Goal: Task Accomplishment & Management: Manage account settings

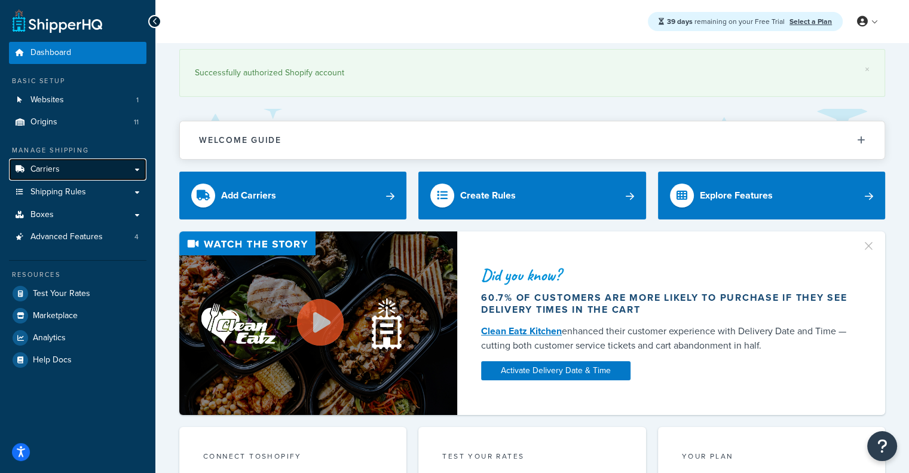
click at [117, 170] on link "Carriers" at bounding box center [77, 169] width 137 height 22
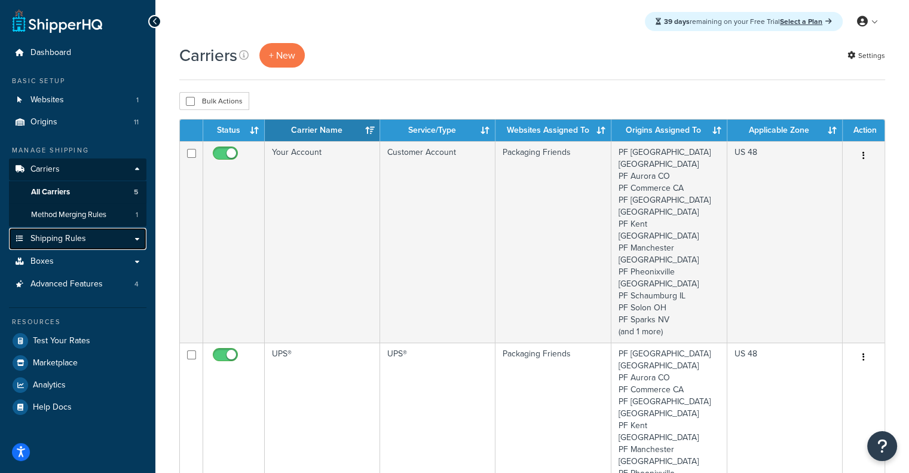
click at [84, 232] on link "Shipping Rules" at bounding box center [77, 239] width 137 height 22
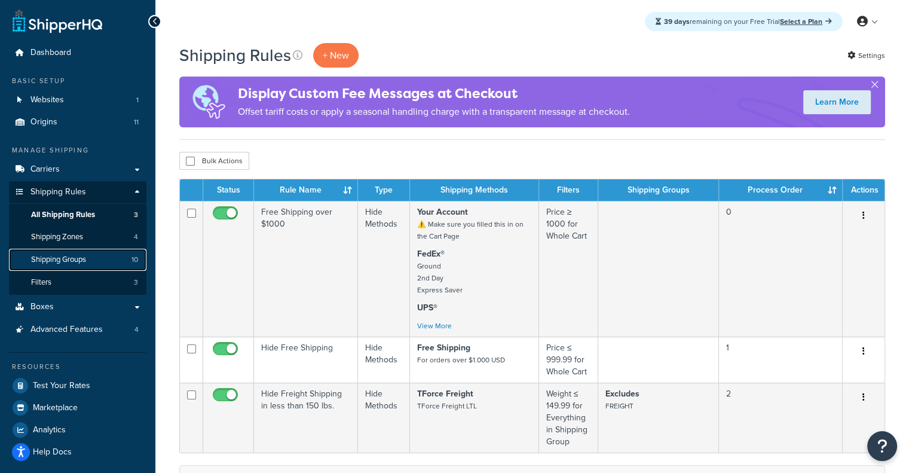
click at [54, 260] on span "Shipping Groups" at bounding box center [58, 260] width 55 height 10
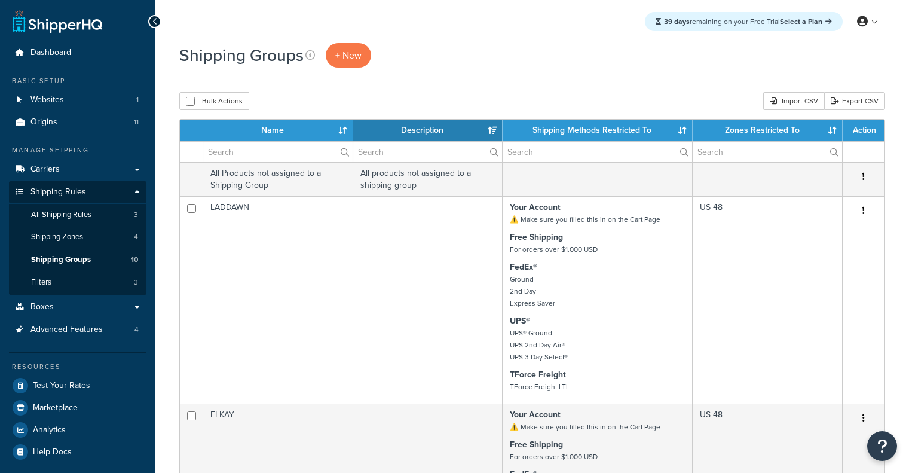
select select "15"
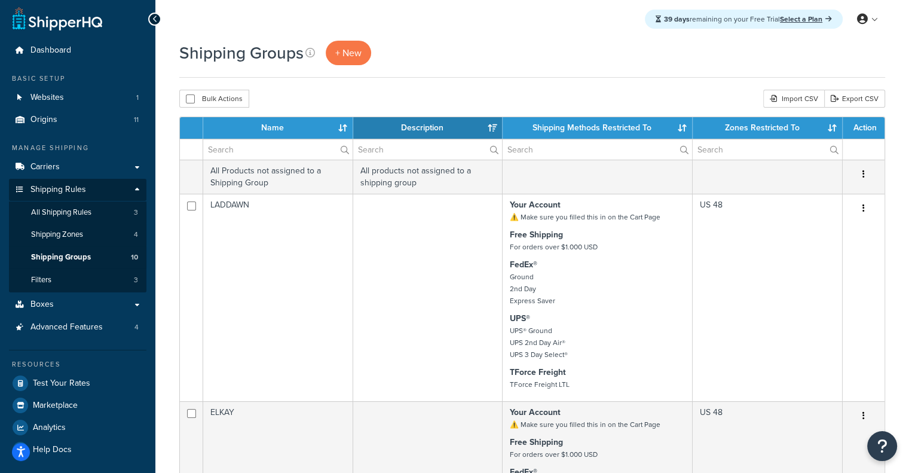
scroll to position [7, 0]
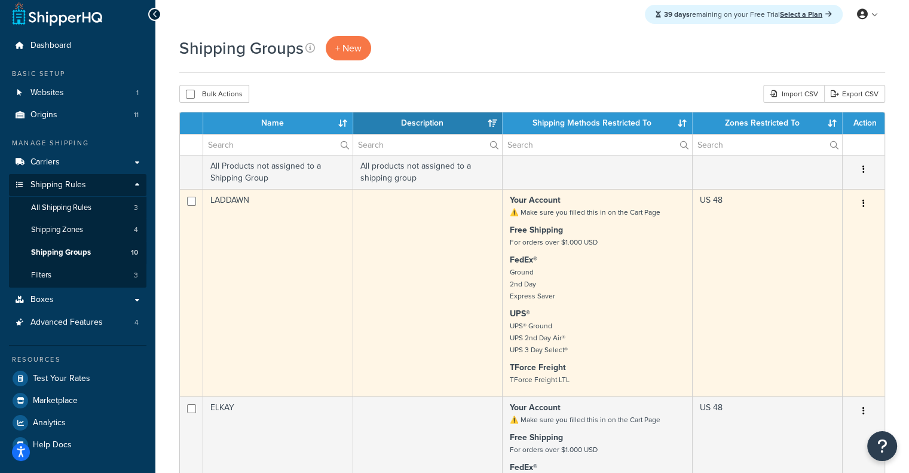
click at [424, 282] on td at bounding box center [428, 292] width 150 height 207
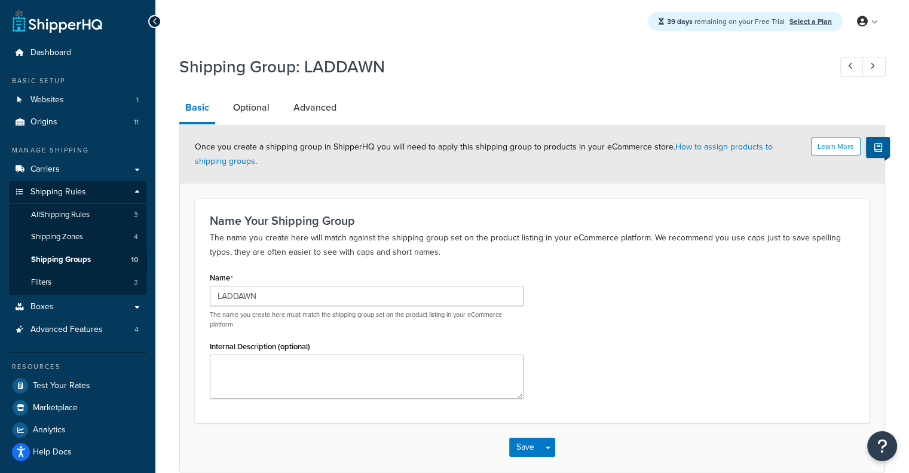
scroll to position [59, 0]
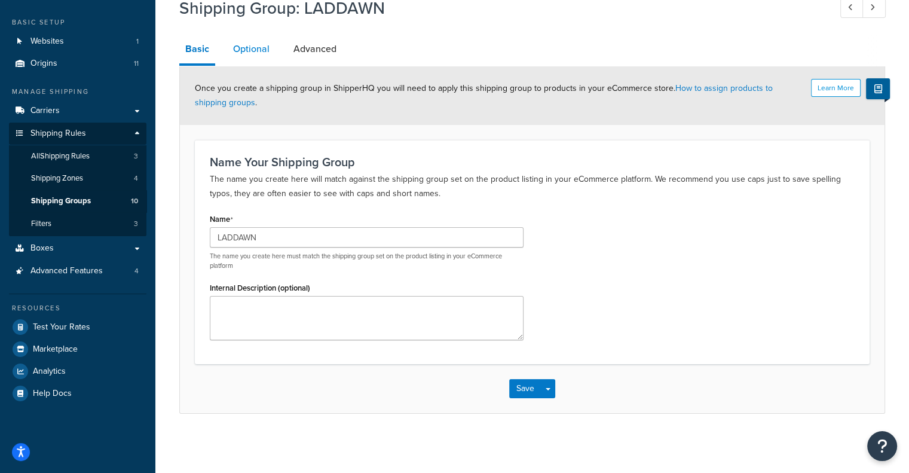
click at [258, 50] on link "Optional" at bounding box center [251, 49] width 48 height 29
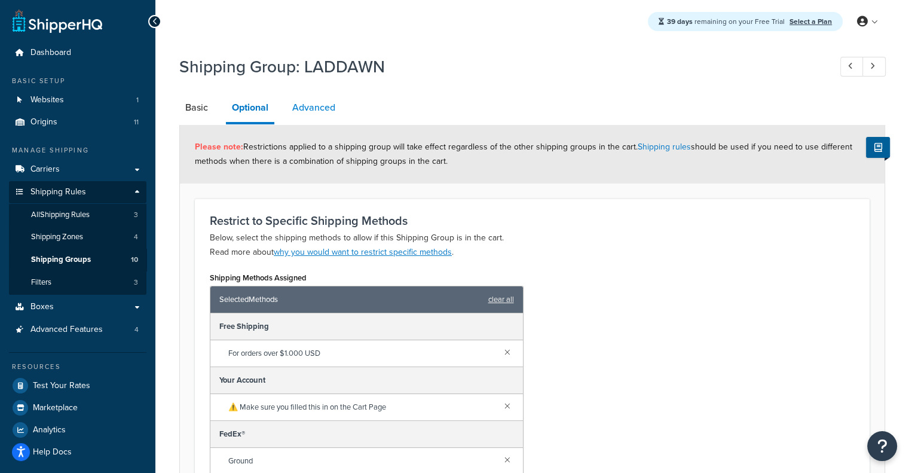
click at [322, 94] on link "Advanced" at bounding box center [313, 107] width 55 height 29
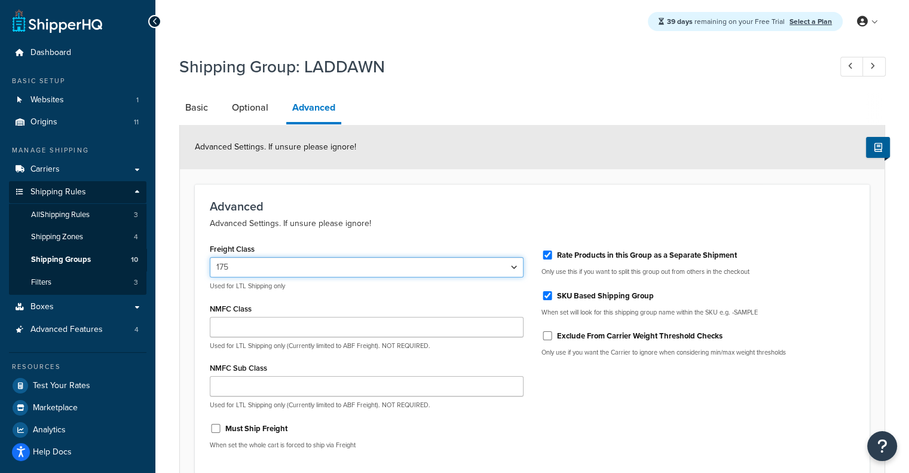
click at [497, 268] on select "50 55 60 65 70 77.5 85 92.5 100 110 125 150 175 200 250 300 400 500" at bounding box center [367, 267] width 314 height 20
click at [210, 257] on select "50 55 60 65 70 77.5 85 92.5 100 110 125 150 175 200 250 300 400 500" at bounding box center [367, 267] width 314 height 20
click at [425, 260] on select "50 55 60 65 70 77.5 85 92.5 100 110 125 150 175 200 250 300 400 500" at bounding box center [367, 267] width 314 height 20
select select "77.5"
click at [210, 257] on select "50 55 60 65 70 77.5 85 92.5 100 110 125 150 175 200 250 300 400 500" at bounding box center [367, 267] width 314 height 20
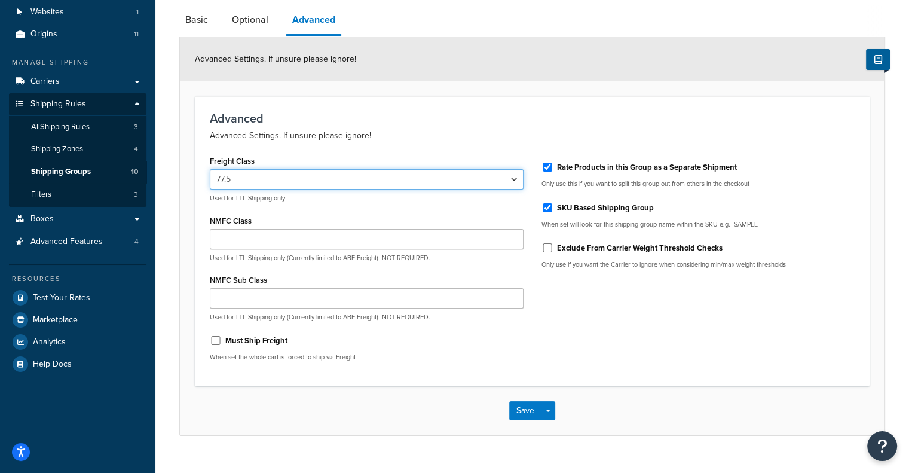
scroll to position [110, 0]
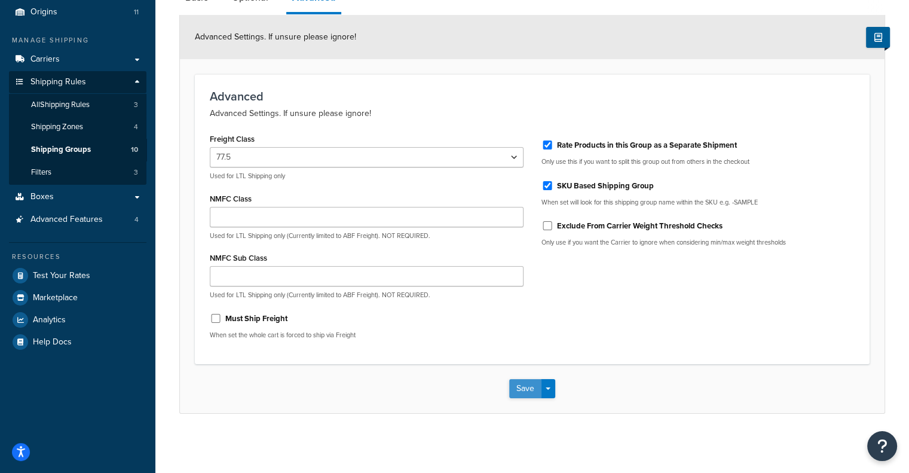
click at [525, 389] on button "Save" at bounding box center [525, 388] width 32 height 19
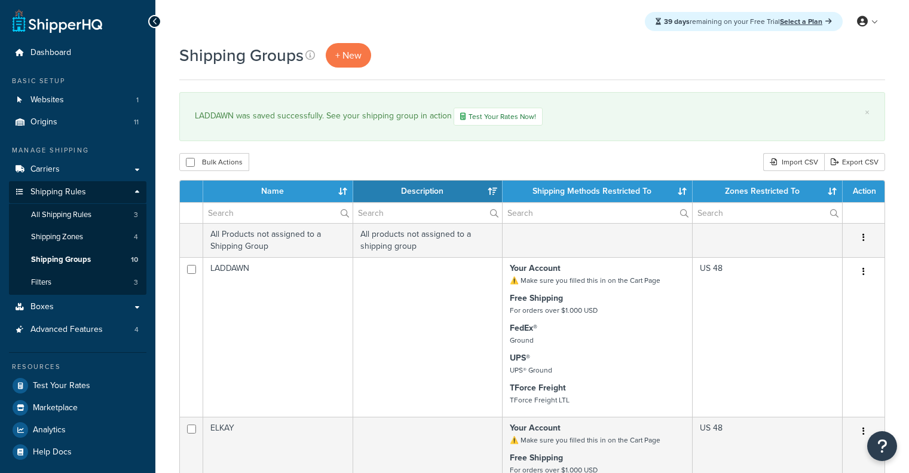
select select "15"
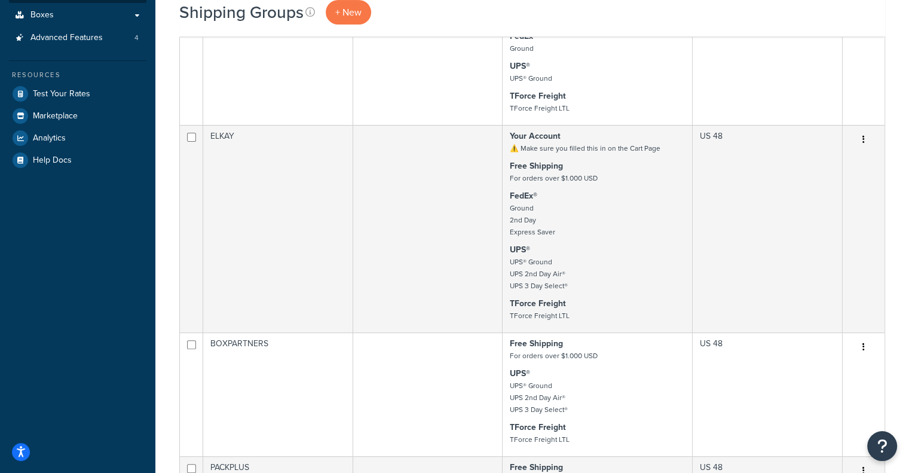
scroll to position [294, 0]
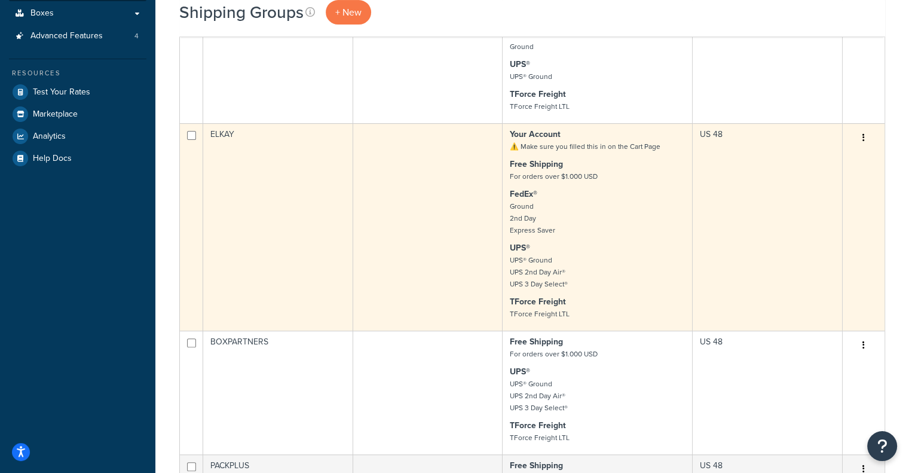
click at [498, 221] on td at bounding box center [428, 226] width 150 height 207
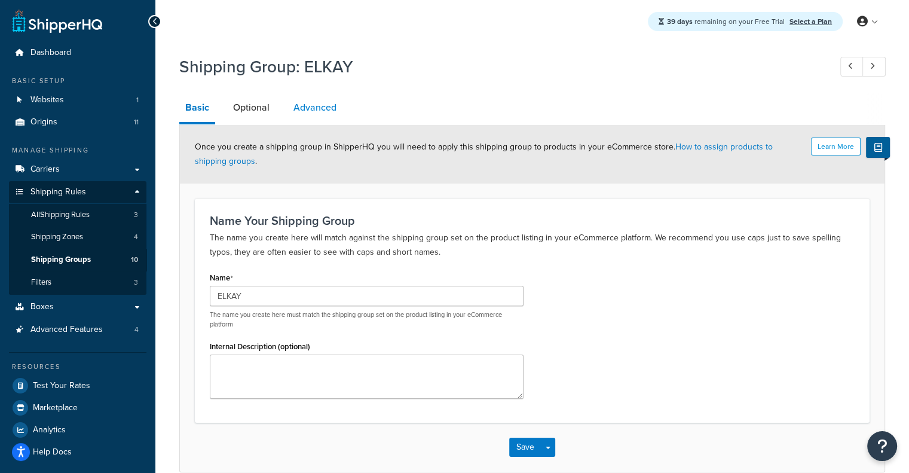
click at [316, 114] on link "Advanced" at bounding box center [315, 107] width 55 height 29
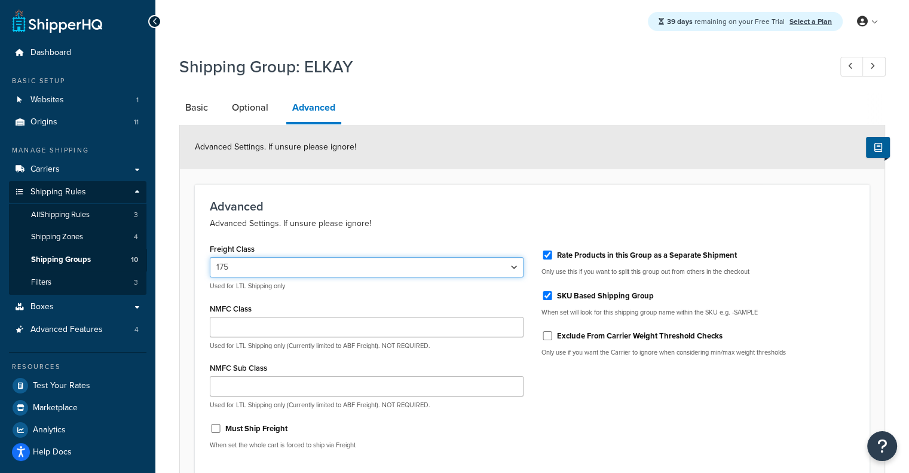
click at [319, 265] on select "50 55 60 65 70 77.5 85 92.5 100 110 125 150 175 200 250 300 400 500" at bounding box center [367, 267] width 314 height 20
select select "77.5"
click at [210, 257] on select "50 55 60 65 70 77.5 85 92.5 100 110 125 150 175 200 250 300 400 500" at bounding box center [367, 267] width 314 height 20
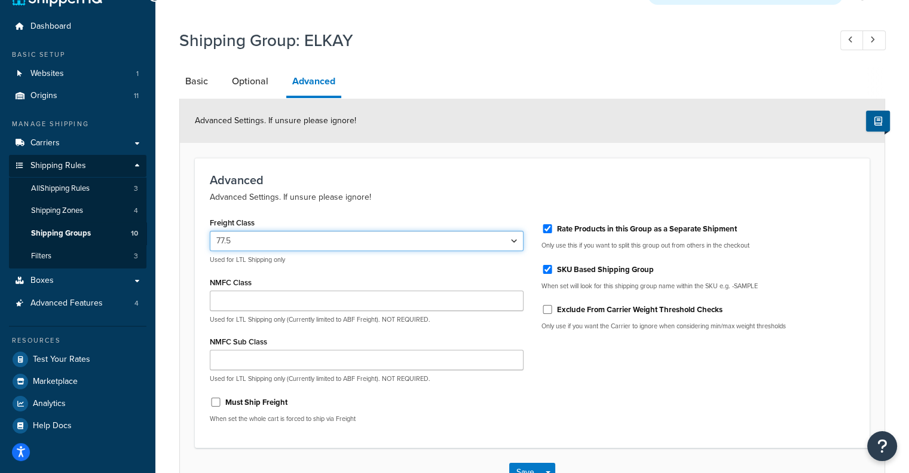
scroll to position [110, 0]
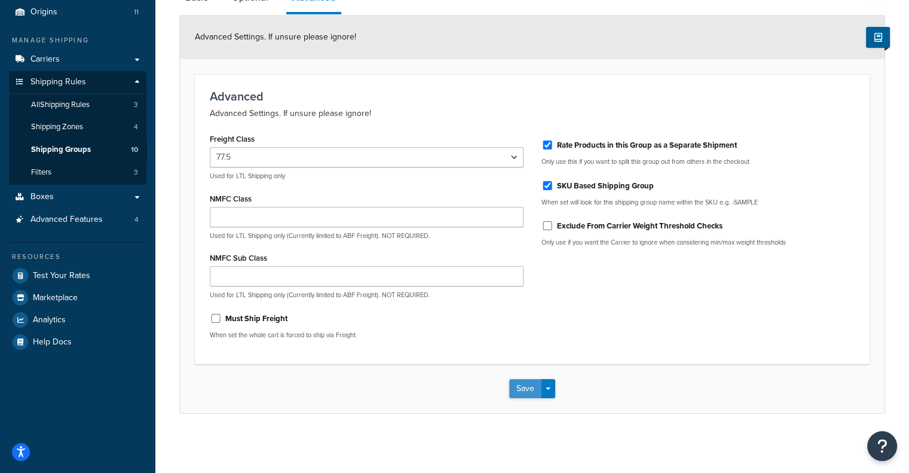
click at [535, 382] on button "Save" at bounding box center [525, 388] width 32 height 19
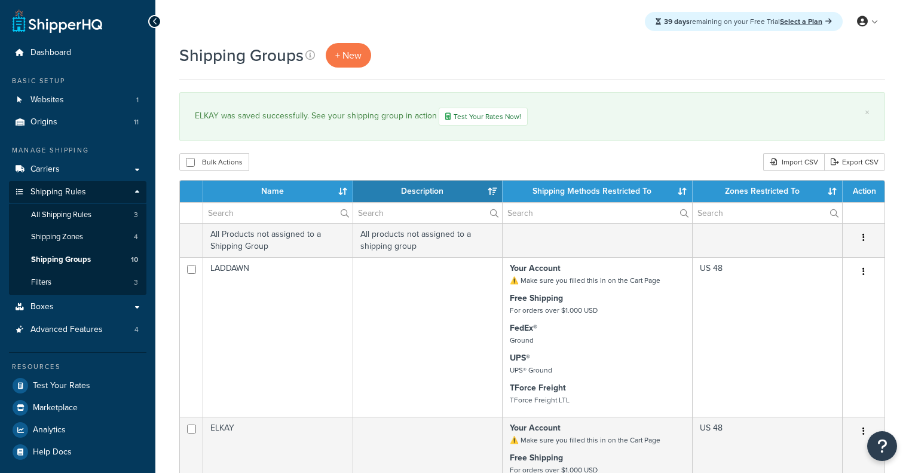
select select "15"
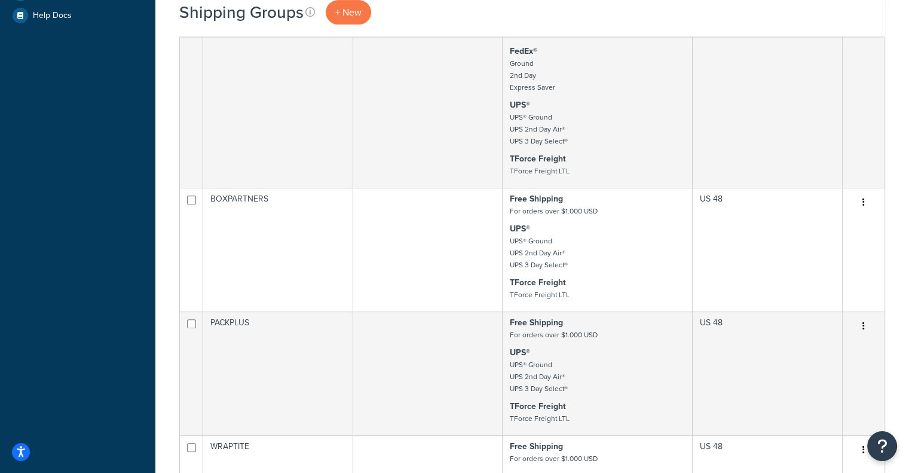
scroll to position [543, 0]
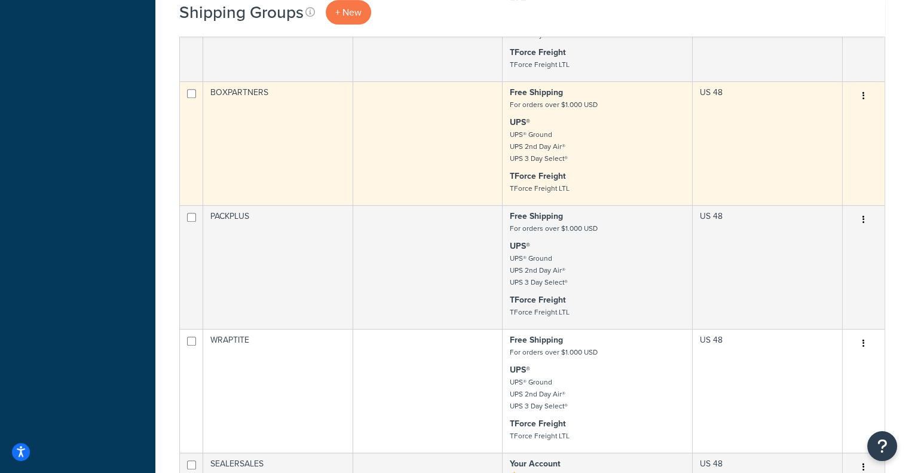
click at [411, 164] on td at bounding box center [428, 143] width 150 height 124
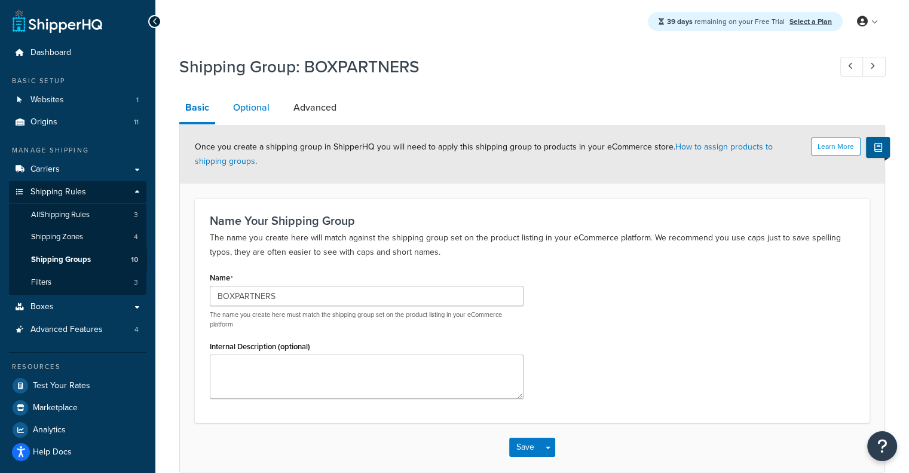
click at [246, 112] on link "Optional" at bounding box center [251, 107] width 48 height 29
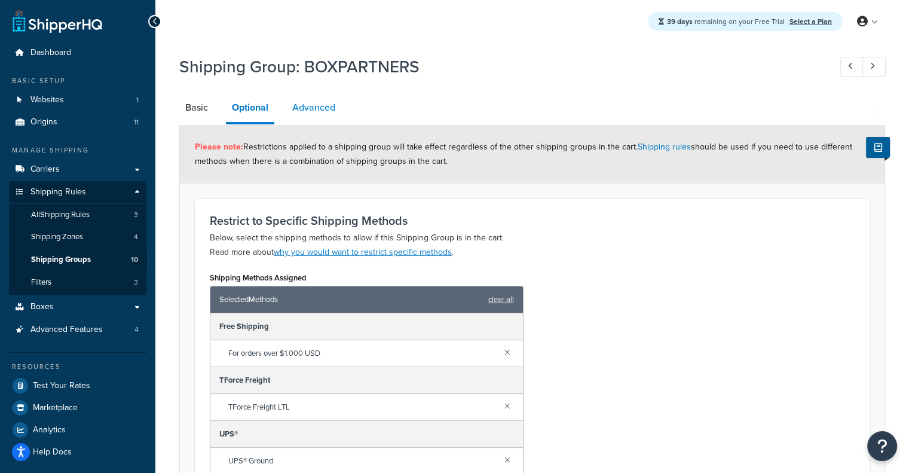
click at [299, 102] on link "Advanced" at bounding box center [313, 107] width 55 height 29
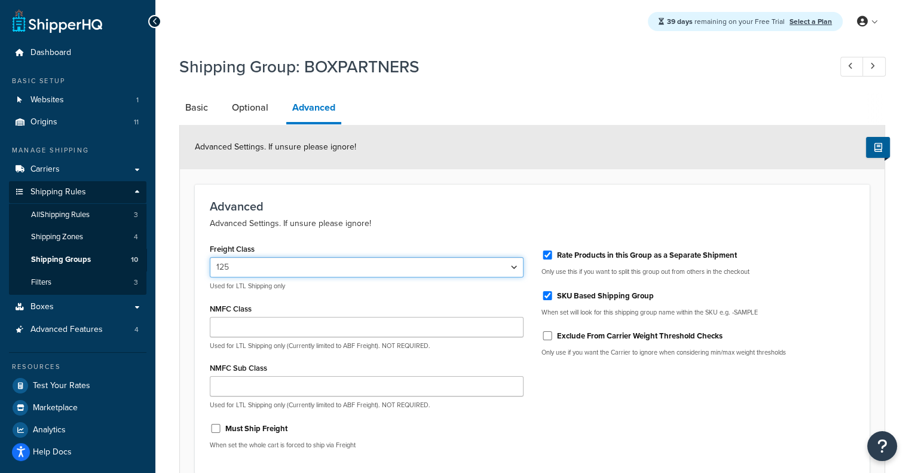
click at [289, 267] on select "50 55 60 65 70 77.5 85 92.5 100 110 125 150 175 200 250 300 400 500" at bounding box center [367, 267] width 314 height 20
select select "110"
click at [210, 257] on select "50 55 60 65 70 77.5 85 92.5 100 110 125 150 175 200 250 300 400 500" at bounding box center [367, 267] width 314 height 20
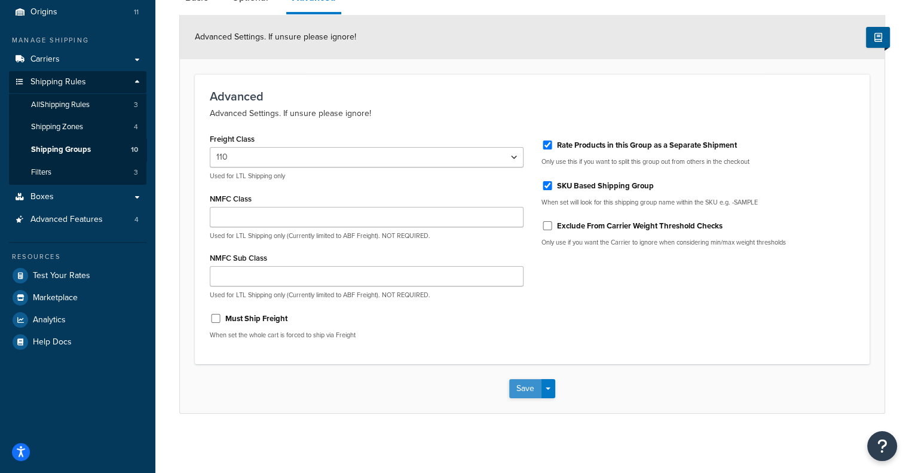
click at [517, 389] on button "Save" at bounding box center [525, 388] width 32 height 19
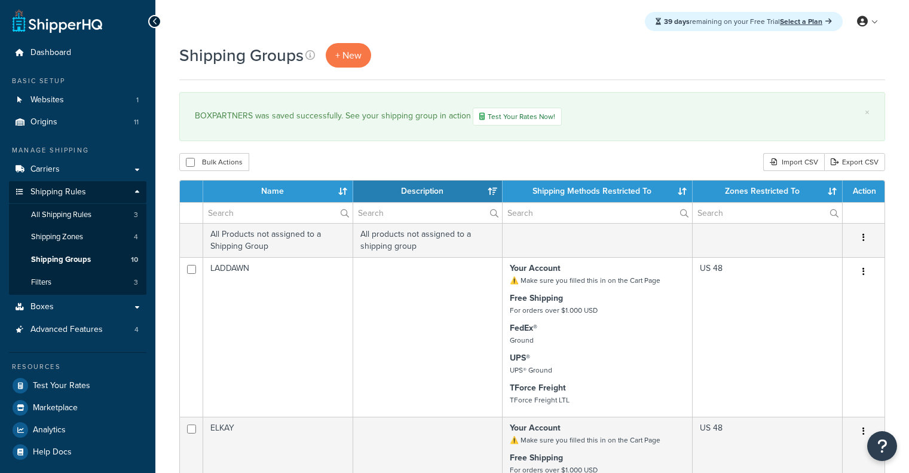
select select "15"
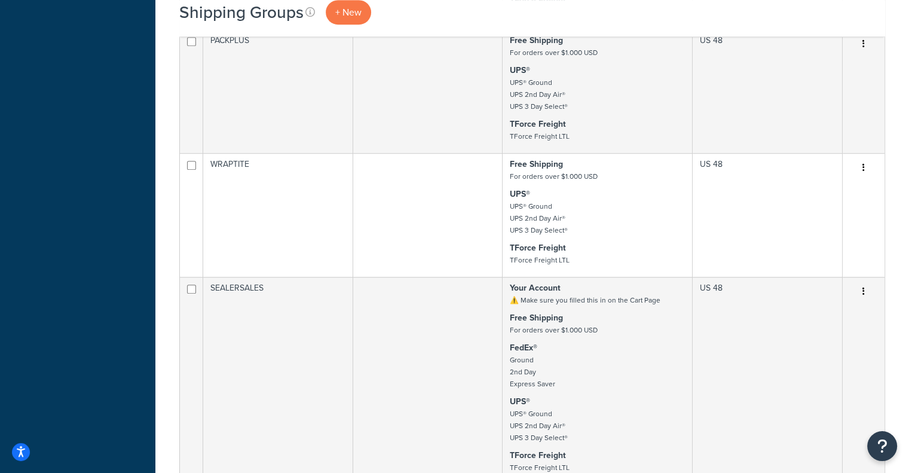
scroll to position [698, 0]
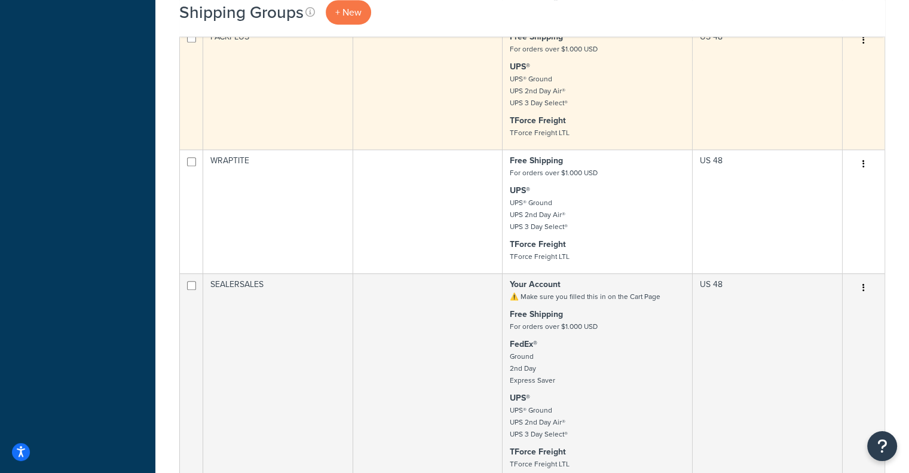
click at [473, 100] on td at bounding box center [428, 88] width 150 height 124
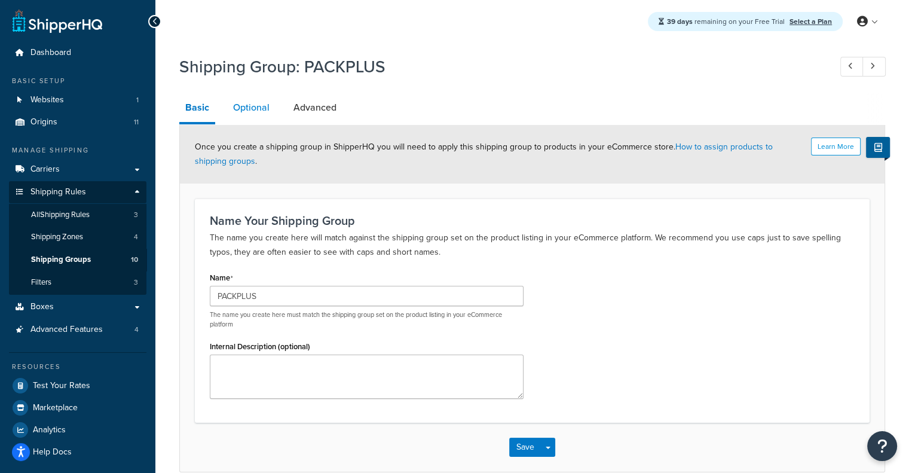
click at [252, 115] on link "Optional" at bounding box center [251, 107] width 48 height 29
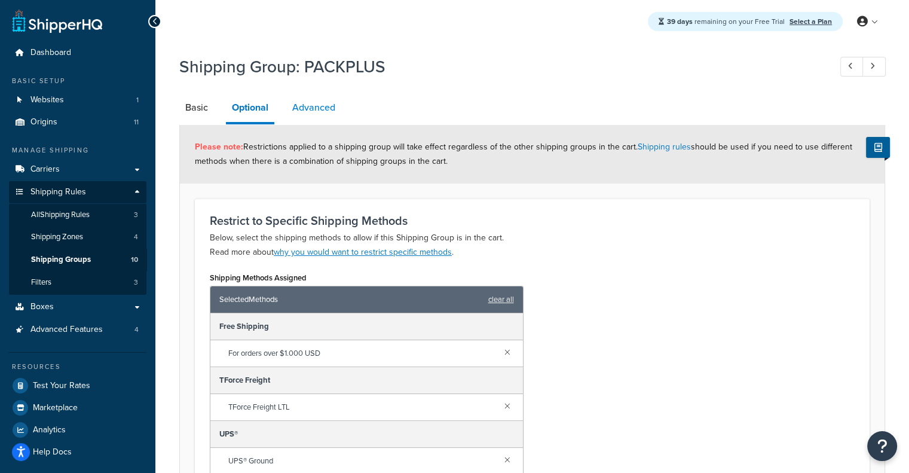
click at [321, 114] on link "Advanced" at bounding box center [313, 107] width 55 height 29
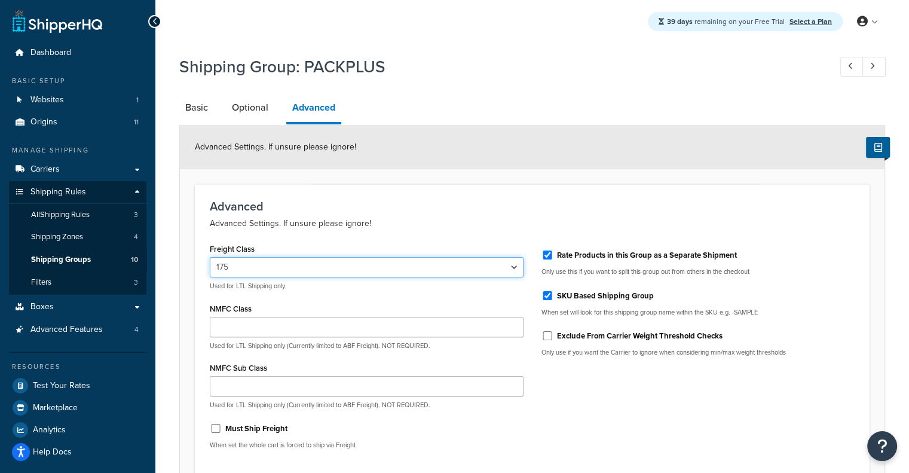
click at [275, 261] on select "50 55 60 65 70 77.5 85 92.5 100 110 125 150 175 200 250 300 400 500" at bounding box center [367, 267] width 314 height 20
select select "77.5"
click at [210, 257] on select "50 55 60 65 70 77.5 85 92.5 100 110 125 150 175 200 250 300 400 500" at bounding box center [367, 267] width 314 height 20
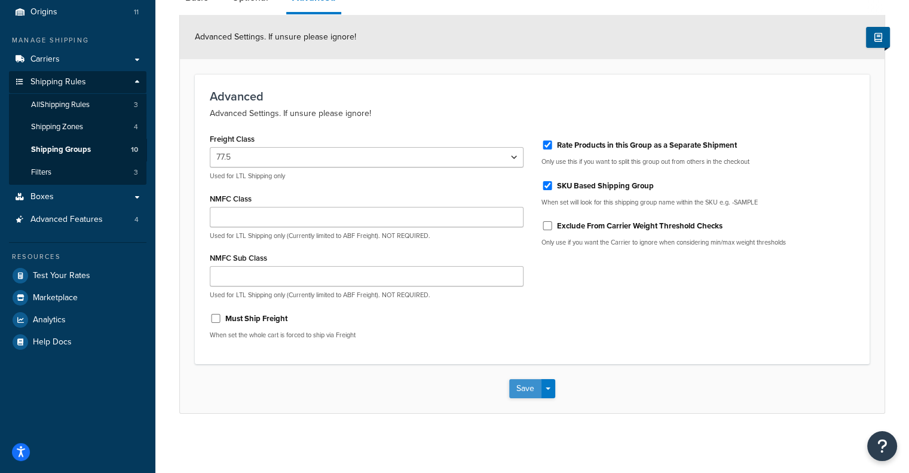
click at [524, 389] on button "Save" at bounding box center [525, 388] width 32 height 19
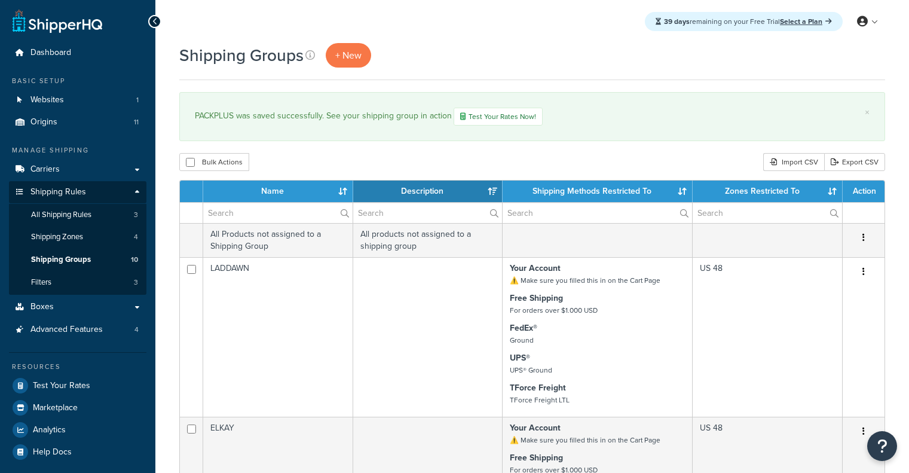
select select "15"
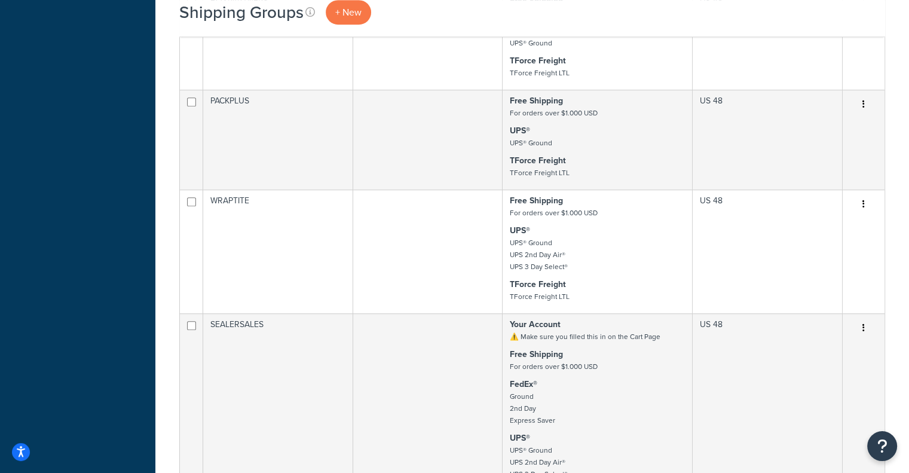
scroll to position [637, 0]
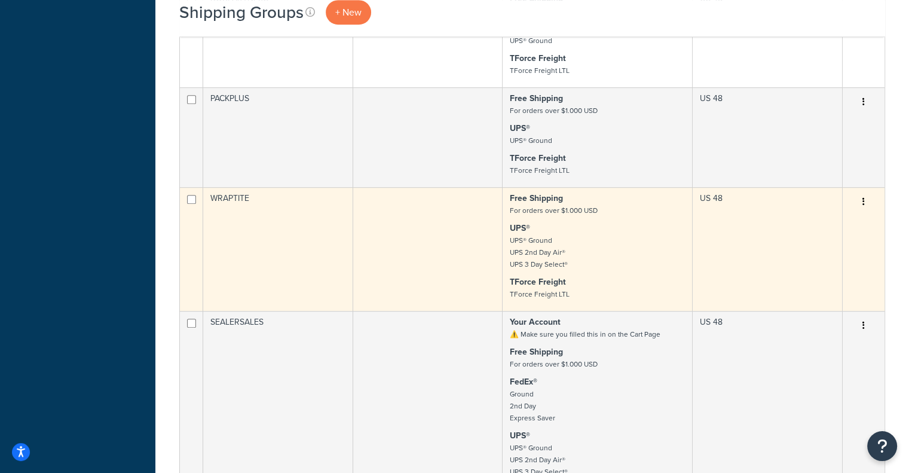
click at [433, 242] on td at bounding box center [428, 249] width 150 height 124
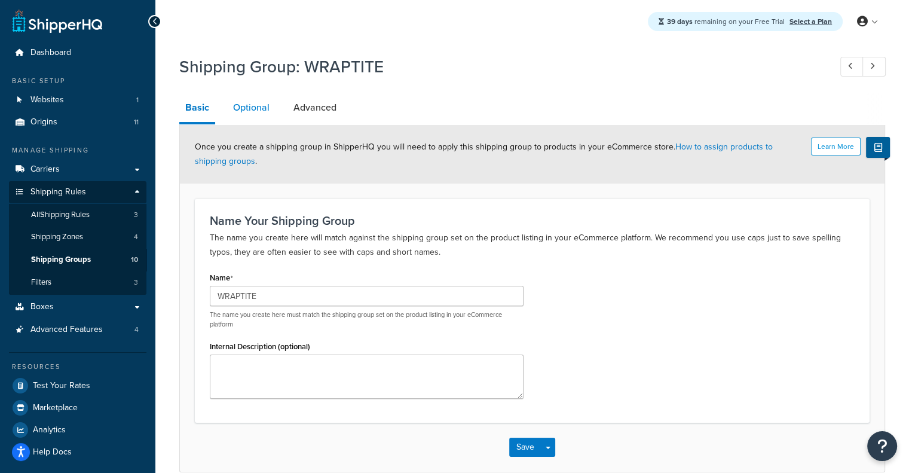
click at [259, 110] on link "Optional" at bounding box center [251, 107] width 48 height 29
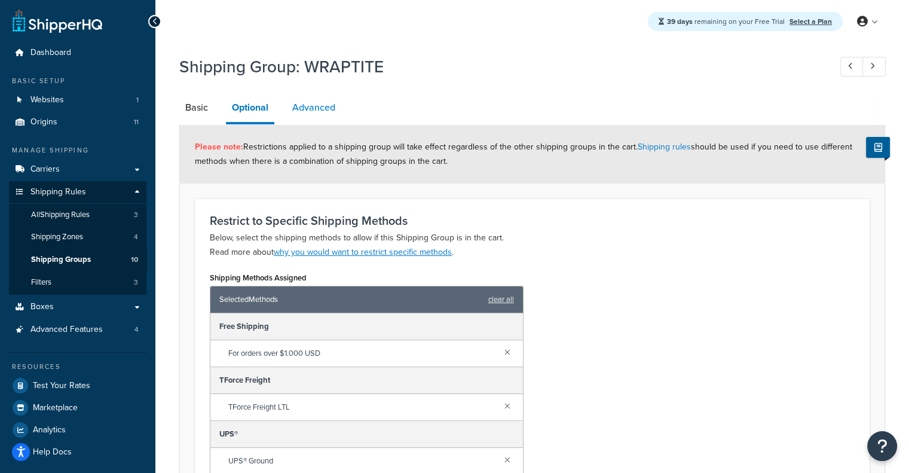
click at [325, 107] on link "Advanced" at bounding box center [313, 107] width 55 height 29
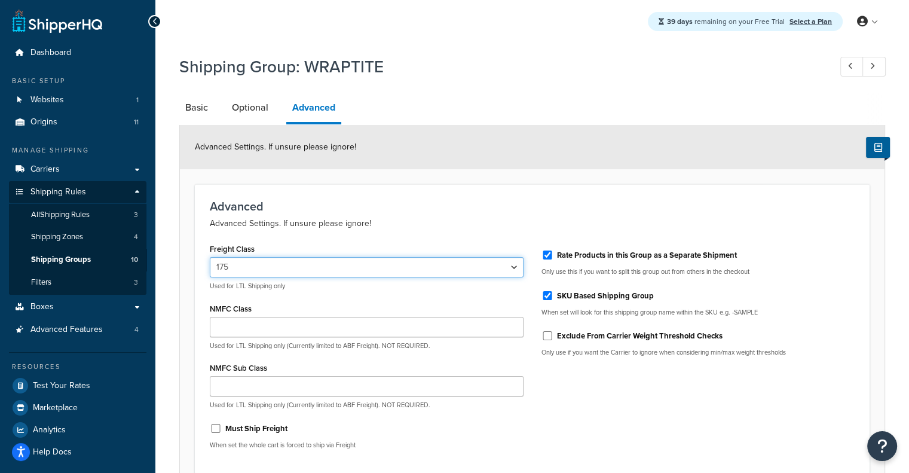
click at [429, 269] on select "50 55 60 65 70 77.5 85 92.5 100 110 125 150 175 200 250 300 400 500" at bounding box center [367, 267] width 314 height 20
select select "77.5"
click at [210, 257] on select "50 55 60 65 70 77.5 85 92.5 100 110 125 150 175 200 250 300 400 500" at bounding box center [367, 267] width 314 height 20
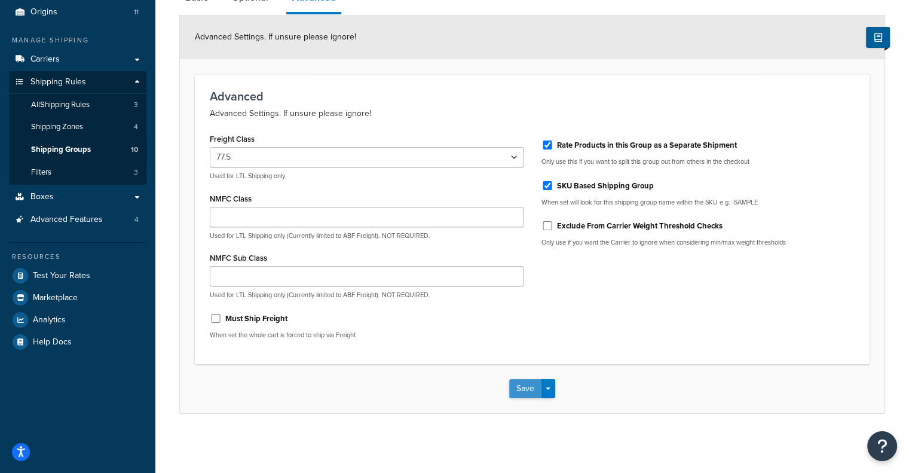
drag, startPoint x: 508, startPoint y: 383, endPoint x: 533, endPoint y: 387, distance: 25.5
click at [533, 387] on div "Save Save Dropdown Save and Edit Save and Duplicate Save and Create New" at bounding box center [532, 388] width 705 height 49
click at [533, 387] on button "Save" at bounding box center [525, 388] width 32 height 19
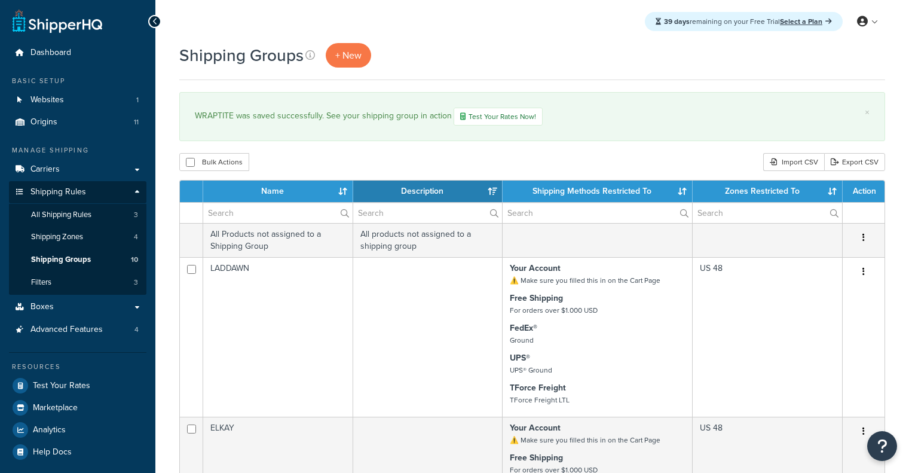
select select "15"
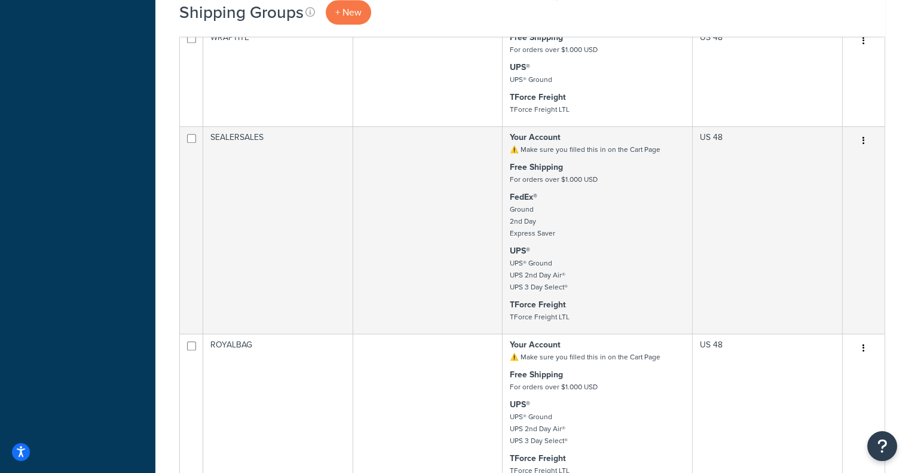
scroll to position [796, 0]
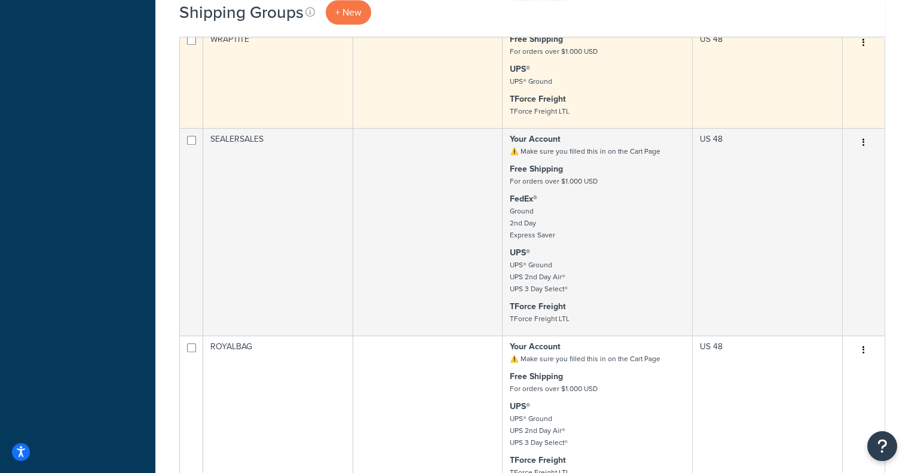
click at [430, 60] on td at bounding box center [428, 78] width 150 height 100
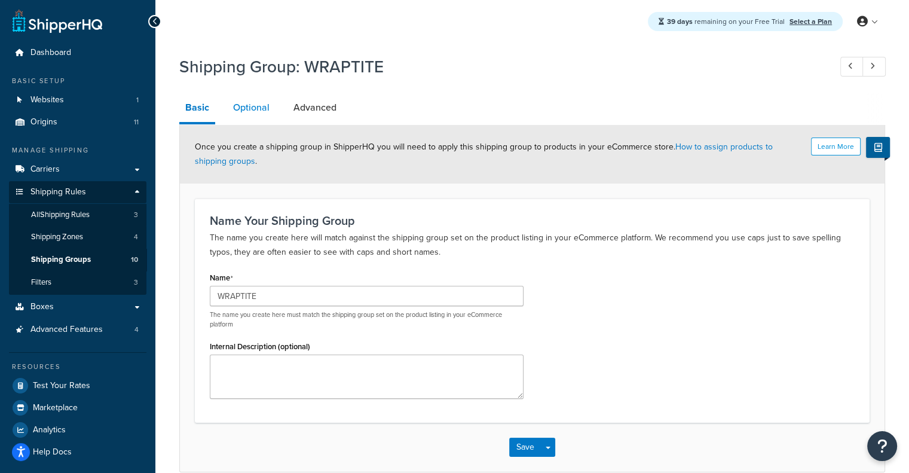
click at [249, 107] on link "Optional" at bounding box center [251, 107] width 48 height 29
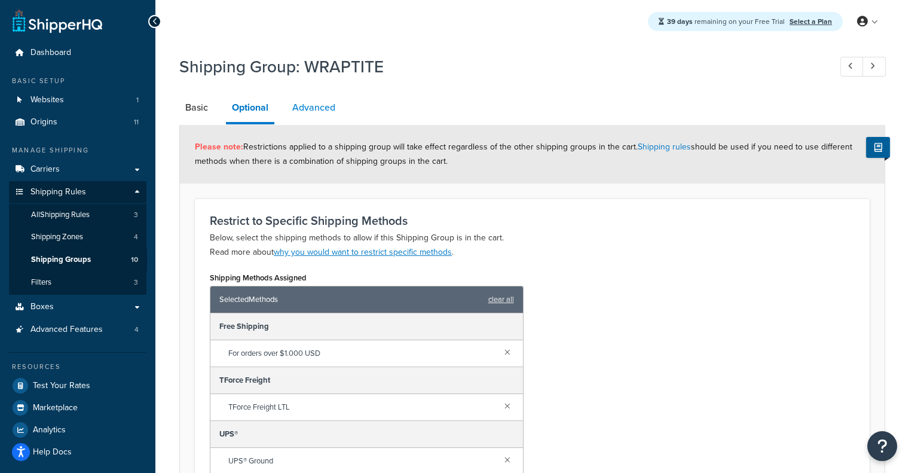
click at [337, 103] on link "Advanced" at bounding box center [313, 107] width 55 height 29
select select "77.5"
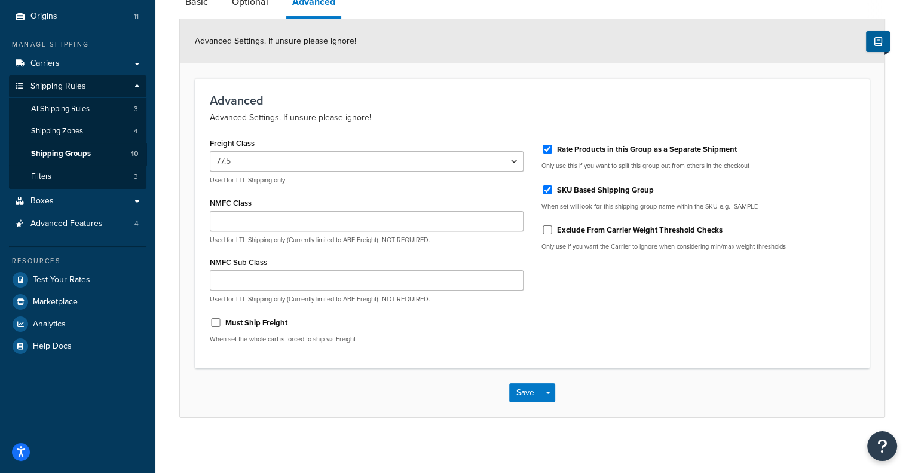
scroll to position [110, 0]
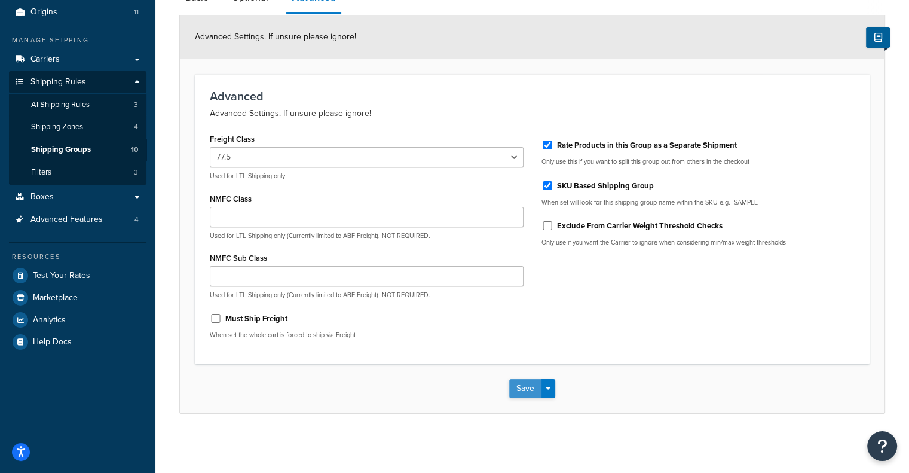
click at [540, 384] on button "Save" at bounding box center [525, 388] width 32 height 19
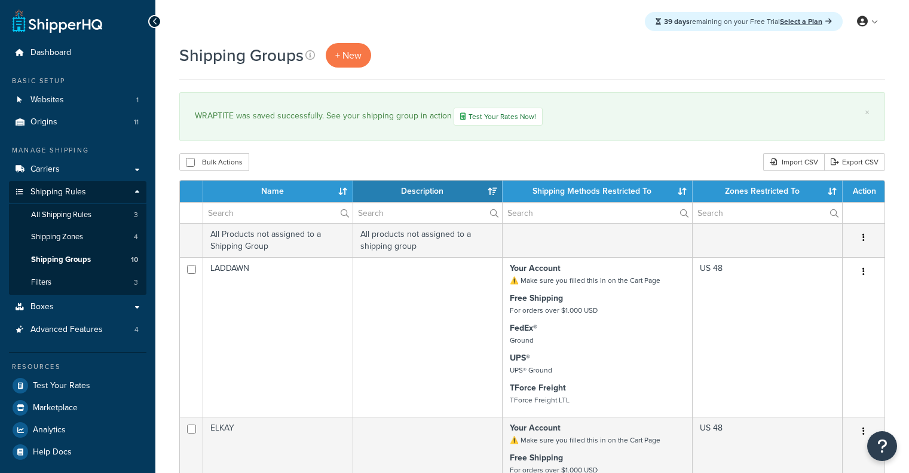
select select "15"
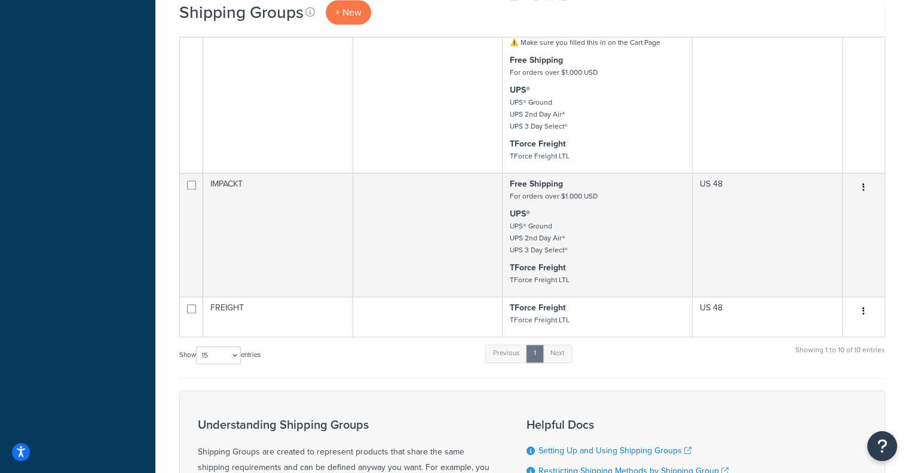
scroll to position [1147, 0]
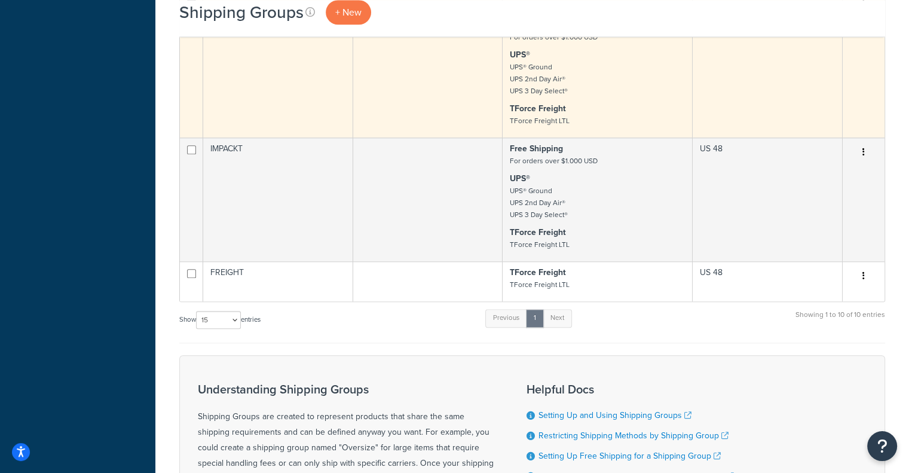
click at [432, 107] on td at bounding box center [428, 61] width 150 height 154
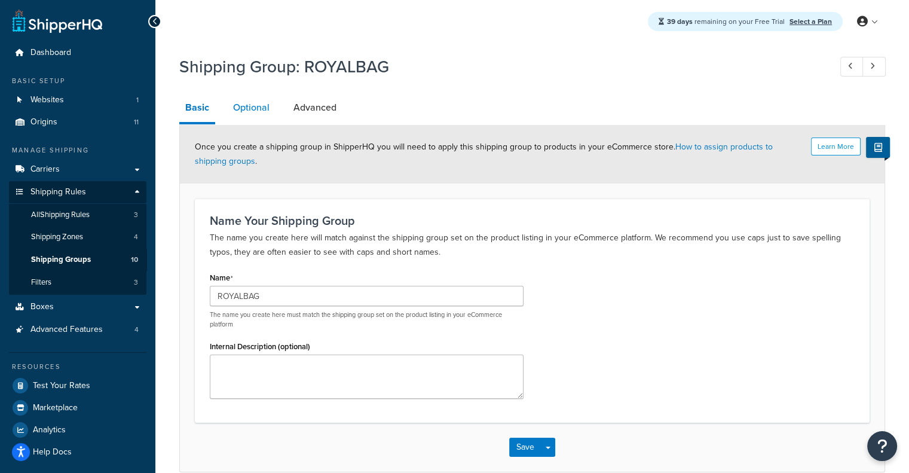
click at [255, 110] on link "Optional" at bounding box center [251, 107] width 48 height 29
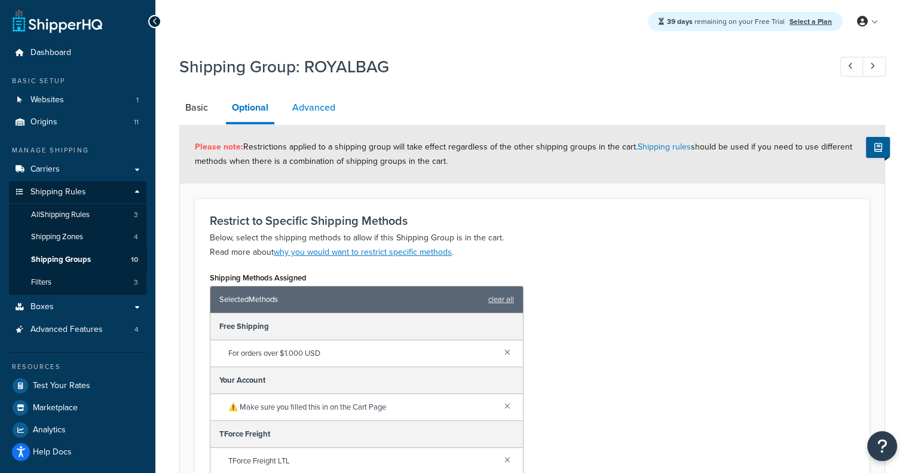
click at [322, 102] on link "Advanced" at bounding box center [313, 107] width 55 height 29
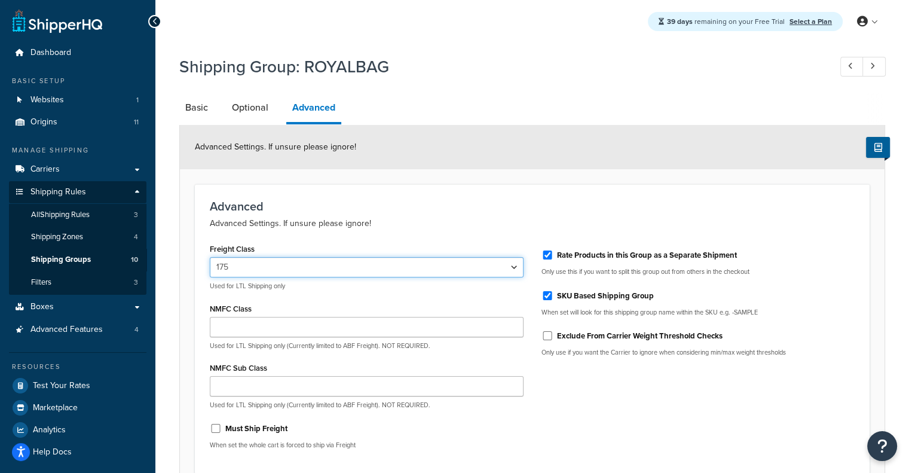
click at [497, 275] on select "50 55 60 65 70 77.5 85 92.5 100 110 125 150 175 200 250 300 400 500" at bounding box center [367, 267] width 314 height 20
select select "77.5"
click at [210, 257] on select "50 55 60 65 70 77.5 85 92.5 100 110 125 150 175 200 250 300 400 500" at bounding box center [367, 267] width 314 height 20
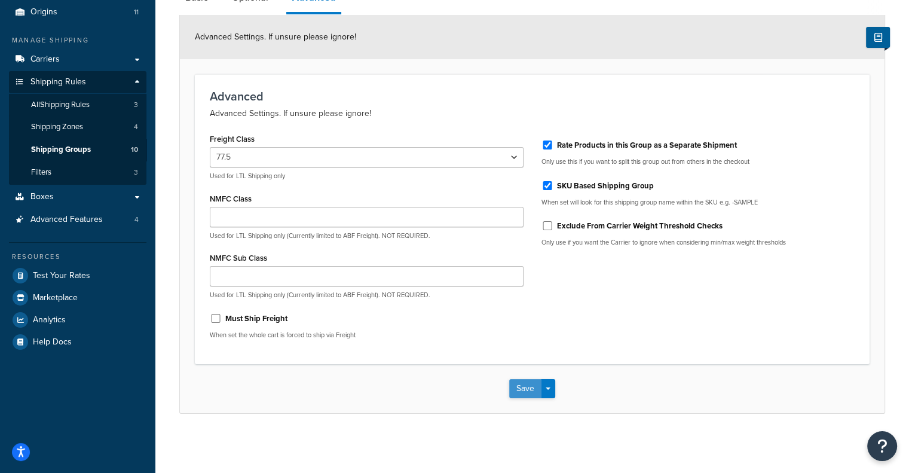
click at [537, 382] on button "Save" at bounding box center [525, 388] width 32 height 19
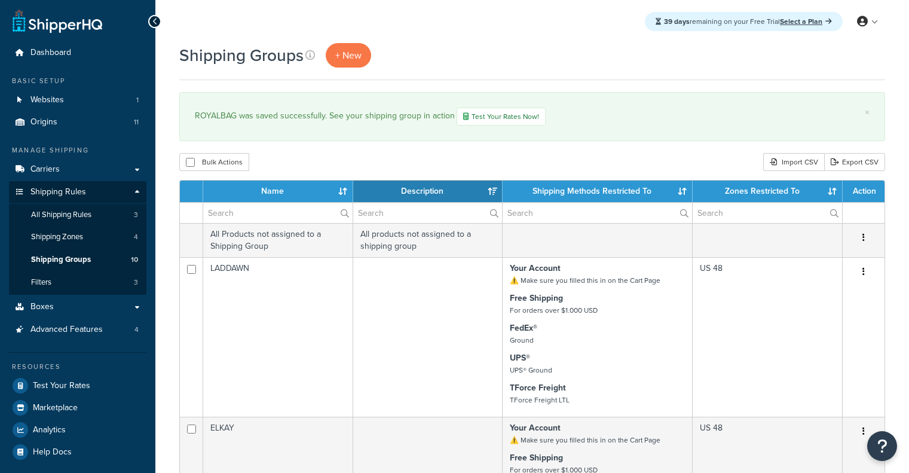
select select "15"
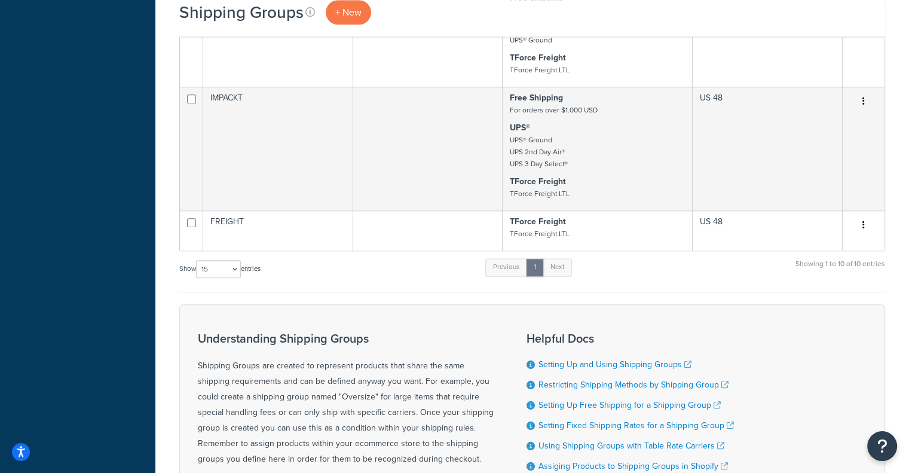
scroll to position [1225, 0]
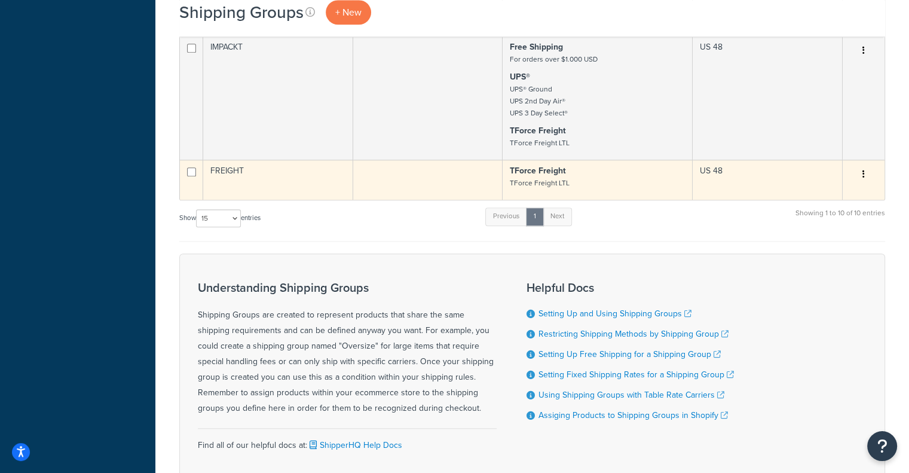
click at [409, 179] on td at bounding box center [428, 180] width 150 height 40
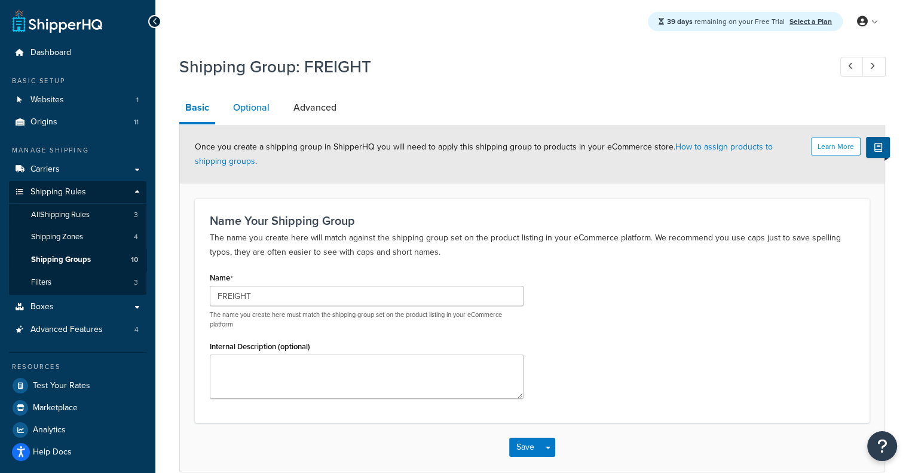
click at [253, 100] on link "Optional" at bounding box center [251, 107] width 48 height 29
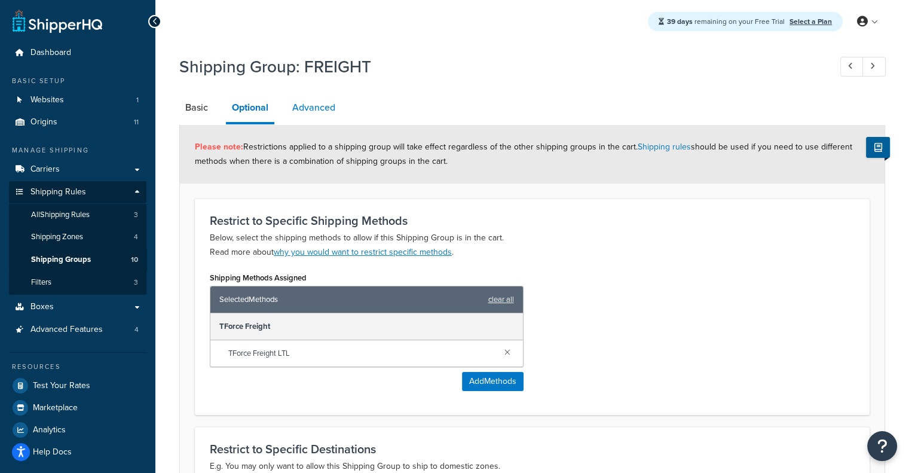
click at [308, 108] on link "Advanced" at bounding box center [313, 107] width 55 height 29
select select "110"
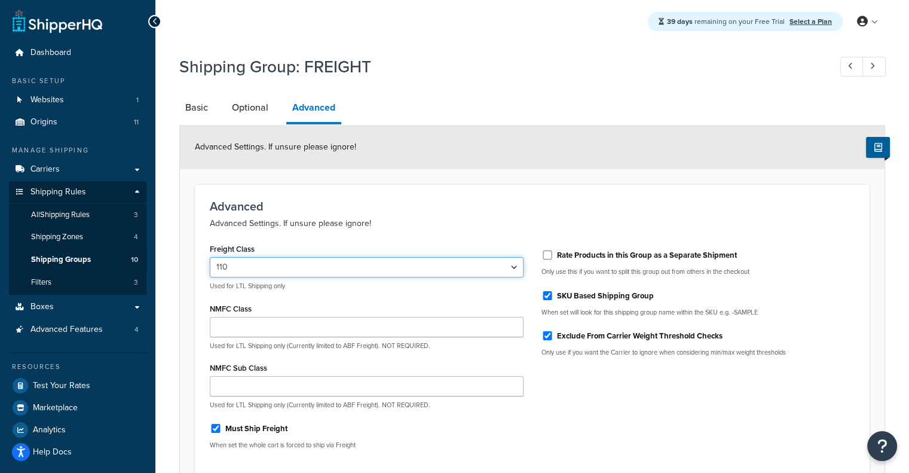
click at [472, 264] on select "50 55 60 65 70 77.5 85 92.5 100 110 125 150 175 200 250 300 400 500" at bounding box center [367, 267] width 314 height 20
click at [210, 257] on select "50 55 60 65 70 77.5 85 92.5 100 110 125 150 175 200 250 300 400 500" at bounding box center [367, 267] width 314 height 20
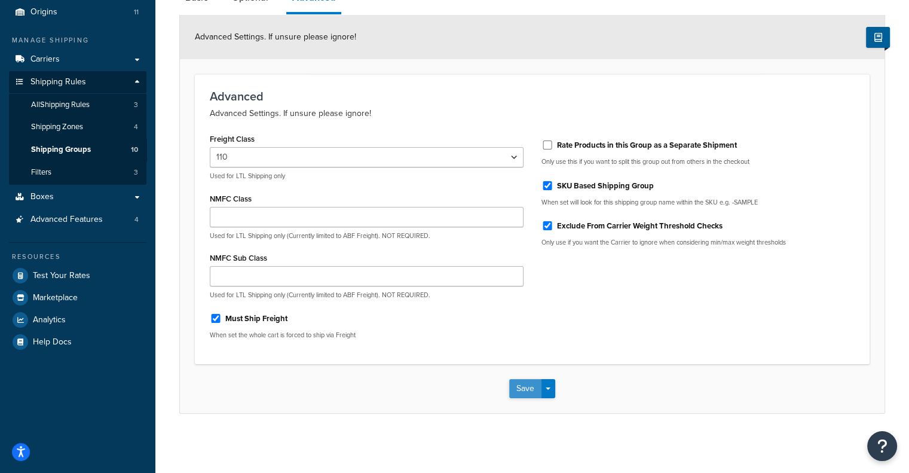
click at [515, 392] on button "Save" at bounding box center [525, 388] width 32 height 19
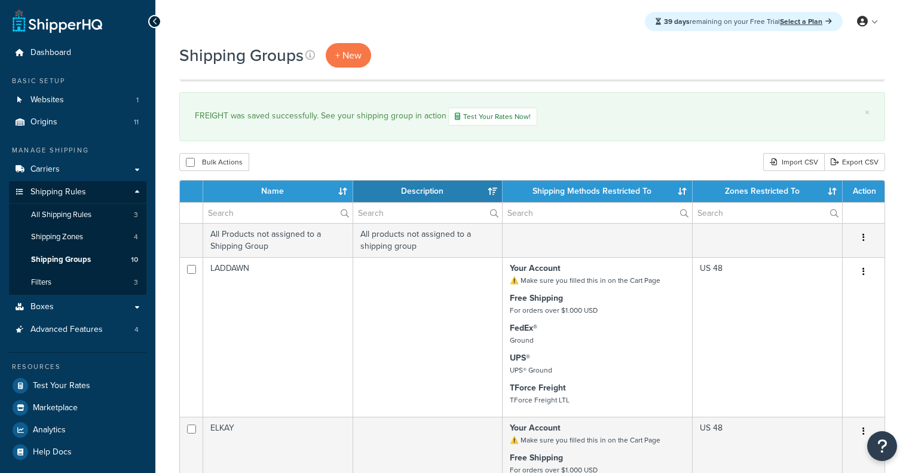
select select "15"
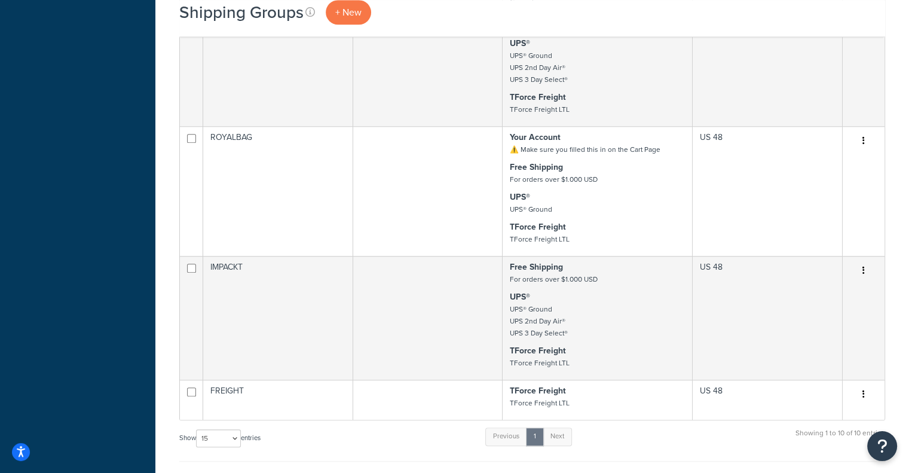
scroll to position [1014, 0]
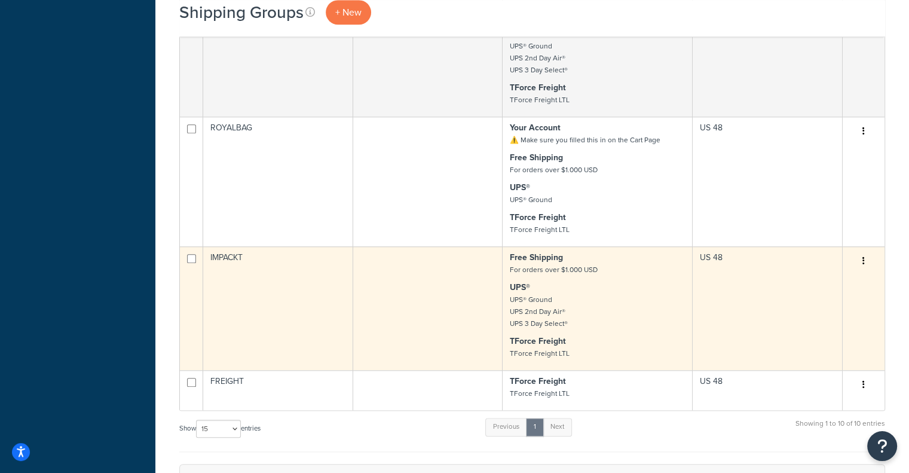
click at [415, 276] on td at bounding box center [428, 308] width 150 height 124
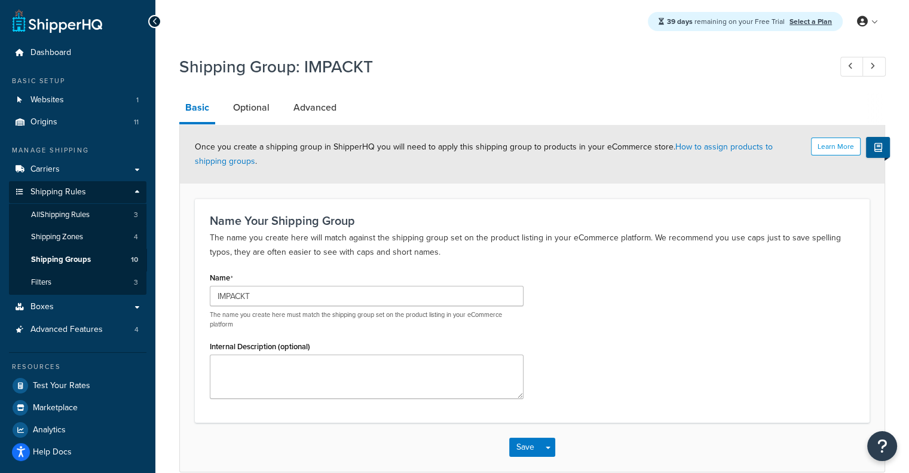
click at [863, 294] on div "Name IMPACKT The name you create here must match the shipping group set on the …" at bounding box center [532, 338] width 663 height 139
drag, startPoint x: 863, startPoint y: 294, endPoint x: 918, endPoint y: 289, distance: 54.6
click at [909, 289] on html "Press Alt+1 for screen-reader mode, Alt+0 to cancel Accessibility Screen-Reader…" at bounding box center [454, 266] width 909 height 532
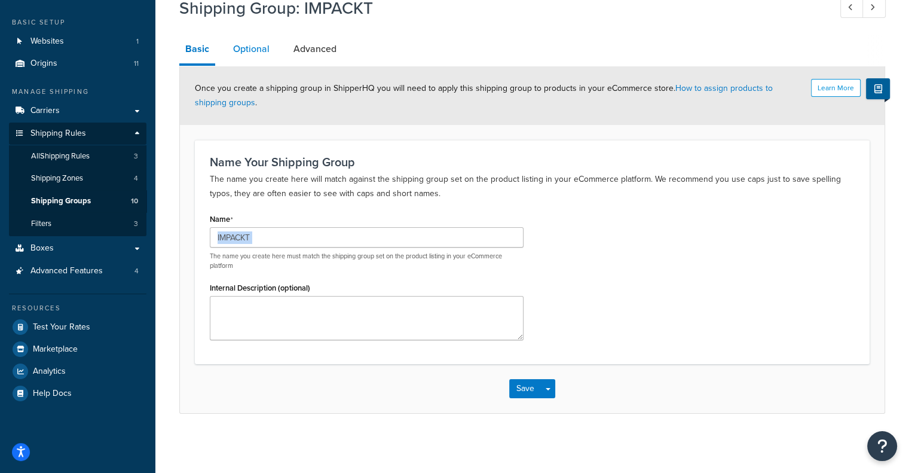
click at [271, 50] on link "Optional" at bounding box center [251, 49] width 48 height 29
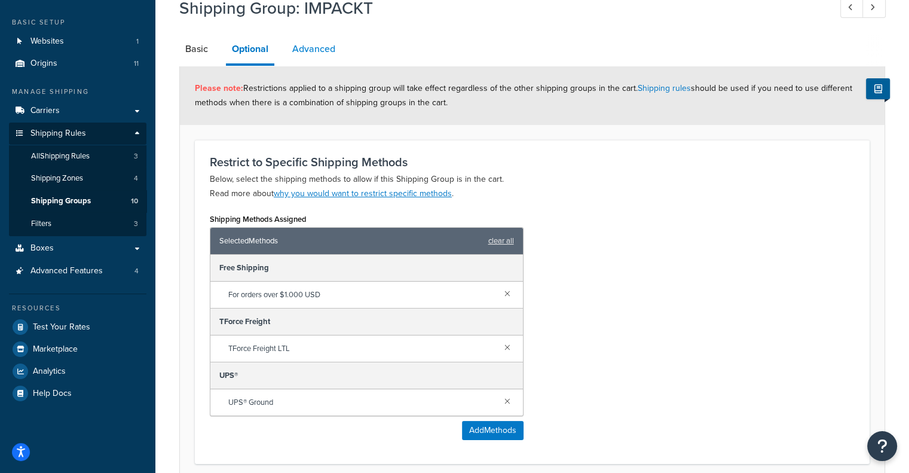
click at [317, 42] on link "Advanced" at bounding box center [313, 49] width 55 height 29
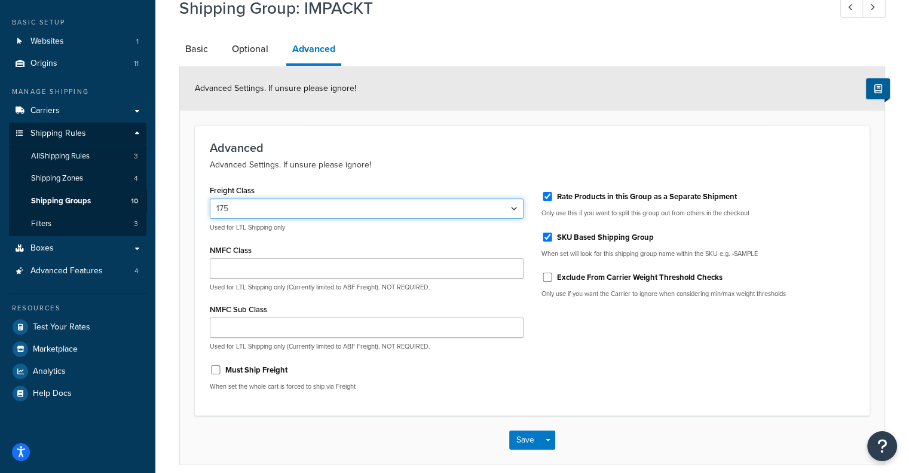
click at [301, 212] on select "50 55 60 65 70 77.5 85 92.5 100 110 125 150 175 200 250 300 400 500" at bounding box center [367, 208] width 314 height 20
select select "77.5"
click at [210, 198] on select "50 55 60 65 70 77.5 85 92.5 100 110 125 150 175 200 250 300 400 500" at bounding box center [367, 208] width 314 height 20
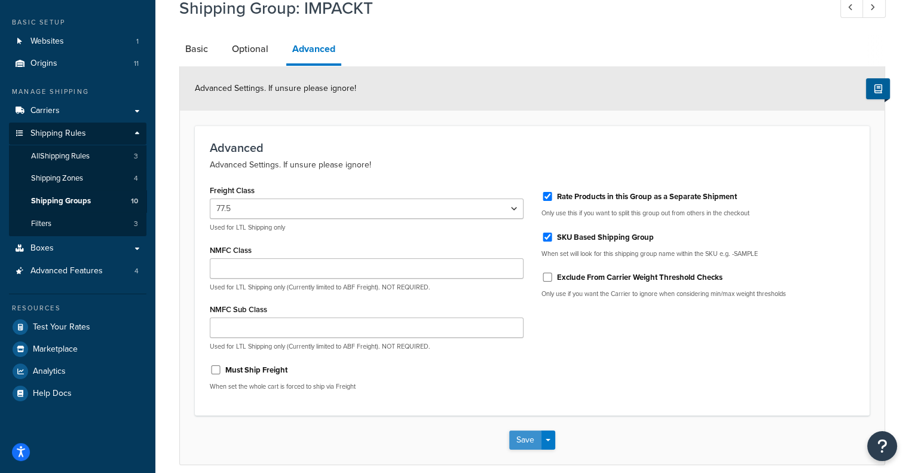
click at [524, 437] on button "Save" at bounding box center [525, 439] width 32 height 19
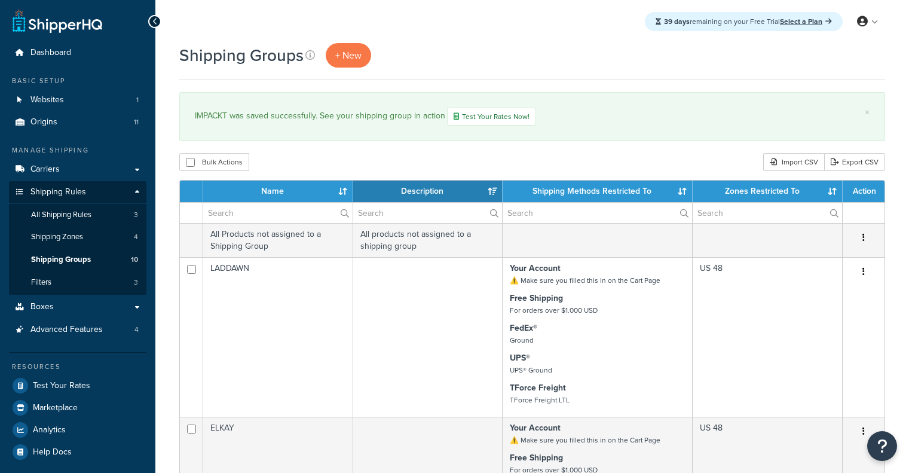
select select "15"
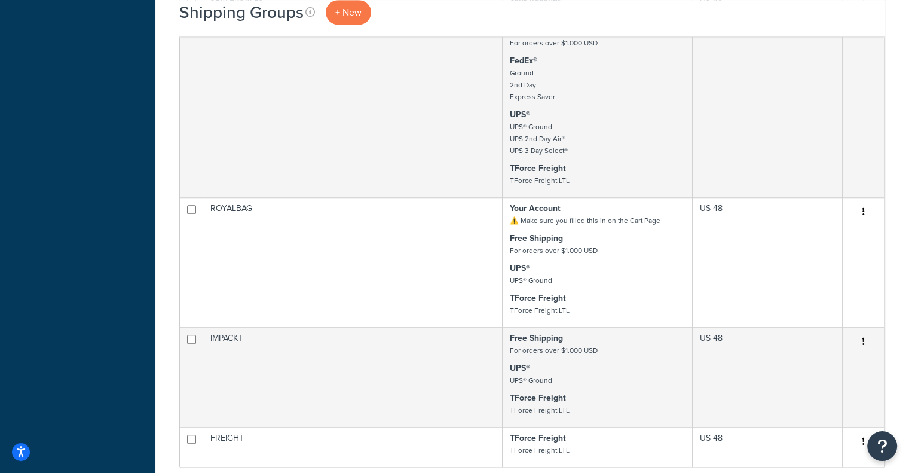
scroll to position [937, 0]
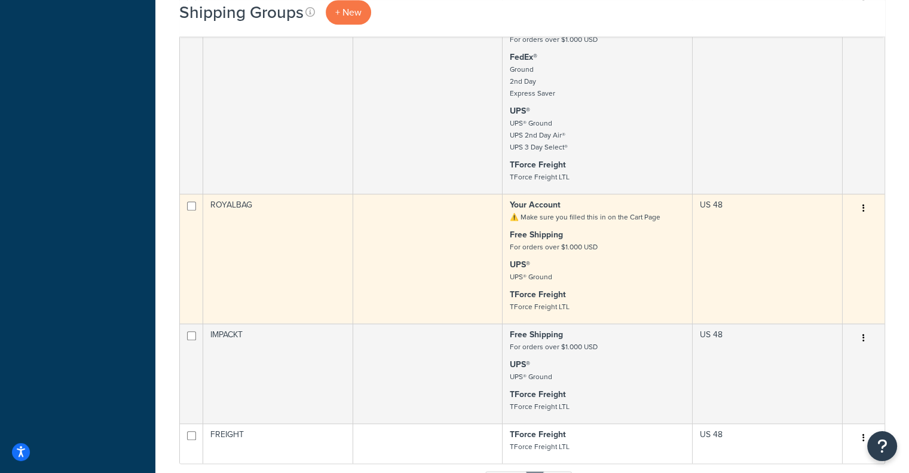
click at [470, 268] on td at bounding box center [428, 259] width 150 height 130
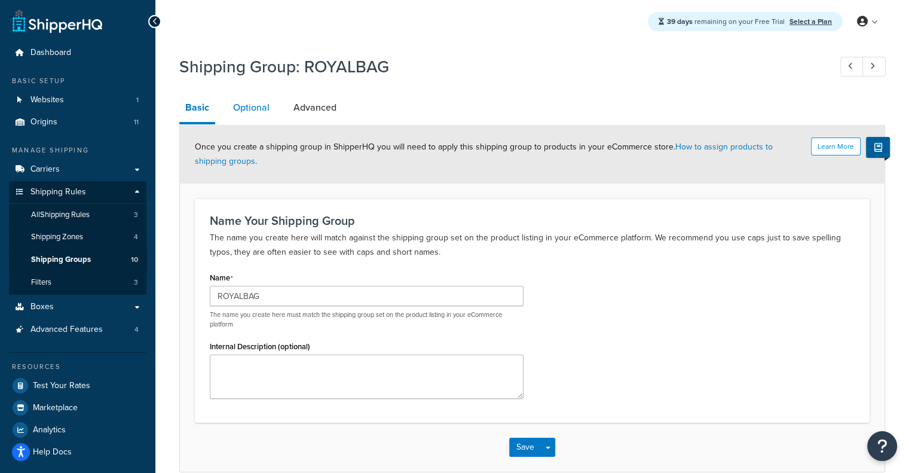
click at [251, 121] on link "Optional" at bounding box center [251, 107] width 48 height 29
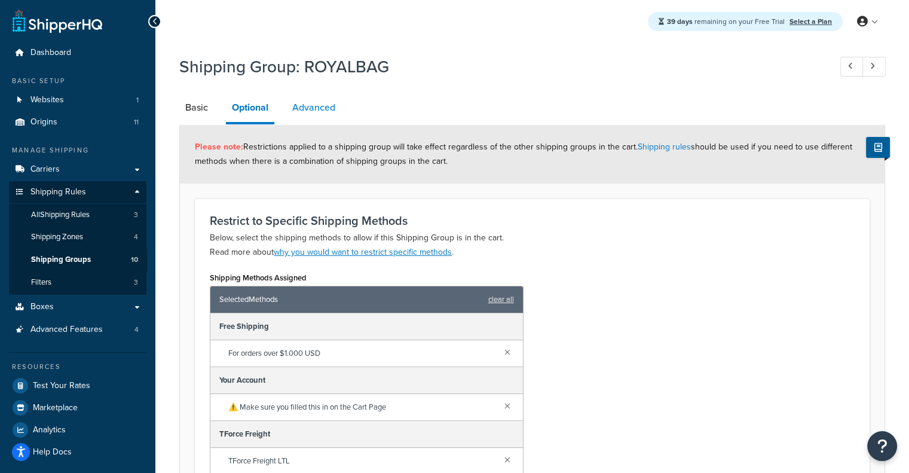
click at [305, 102] on link "Advanced" at bounding box center [313, 107] width 55 height 29
select select "77.5"
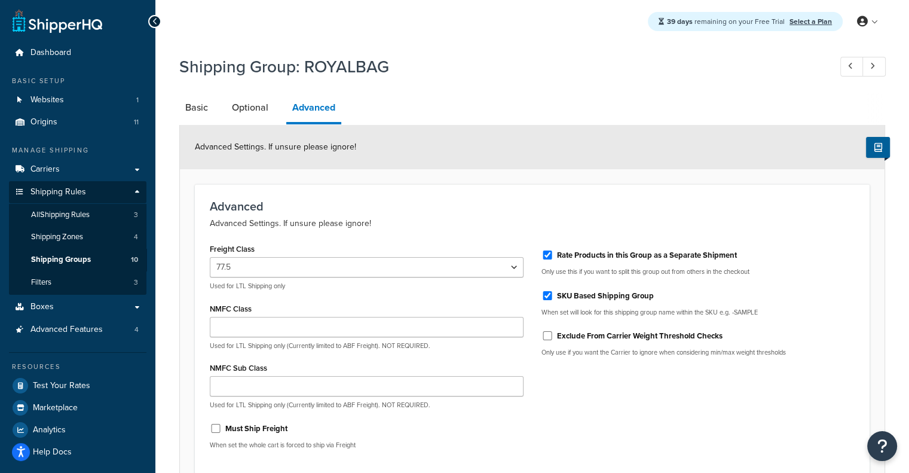
scroll to position [110, 0]
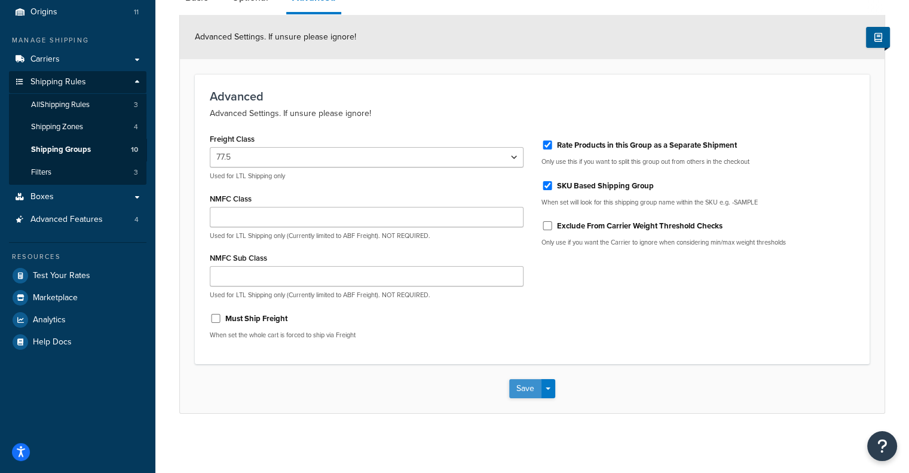
click at [524, 393] on button "Save" at bounding box center [525, 388] width 32 height 19
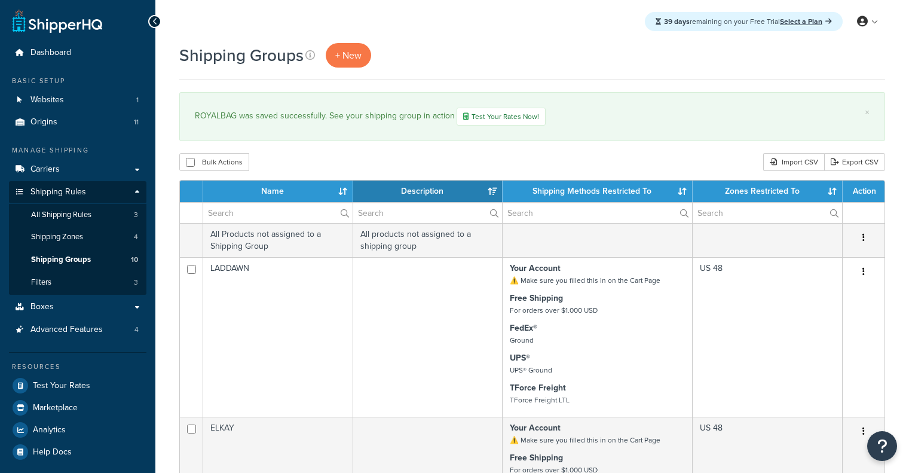
select select "15"
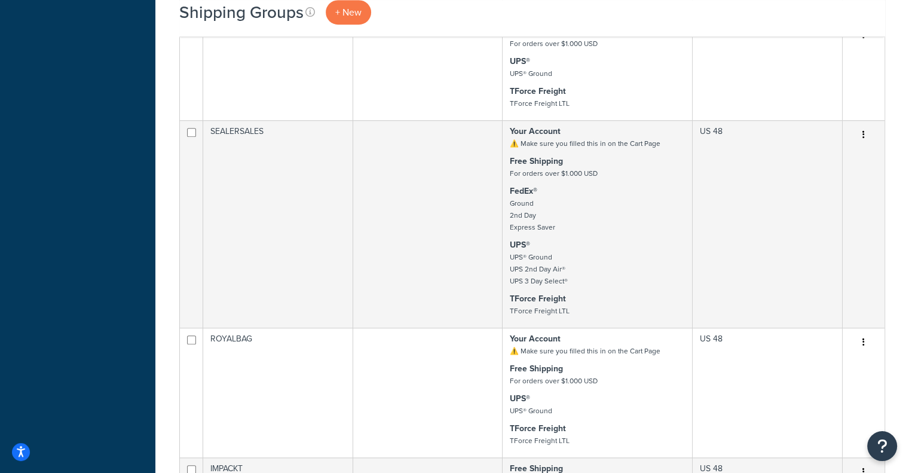
scroll to position [775, 0]
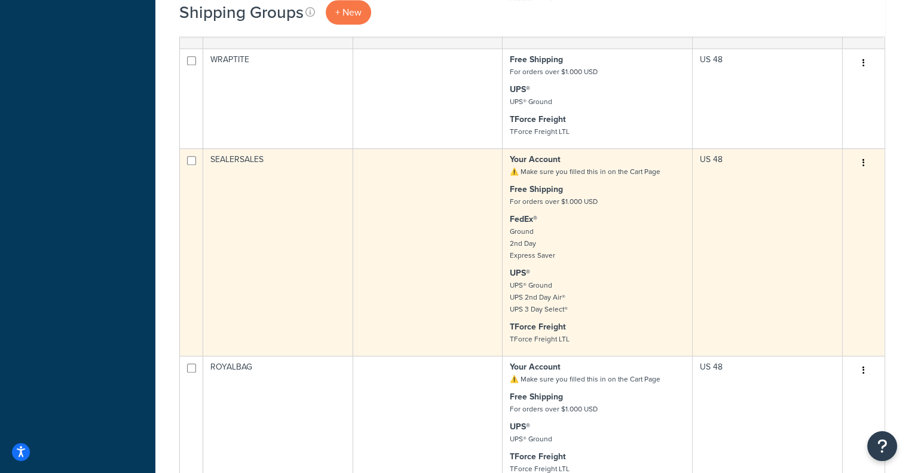
click at [402, 234] on td at bounding box center [428, 251] width 150 height 207
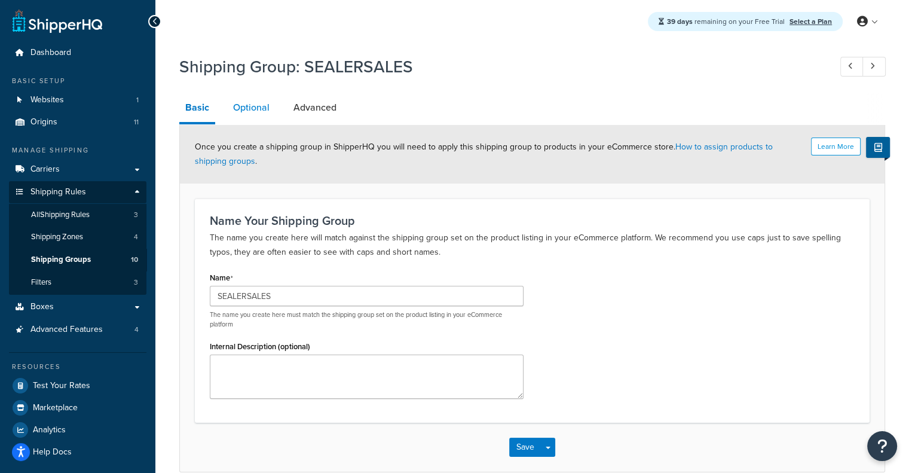
click at [254, 100] on link "Optional" at bounding box center [251, 107] width 48 height 29
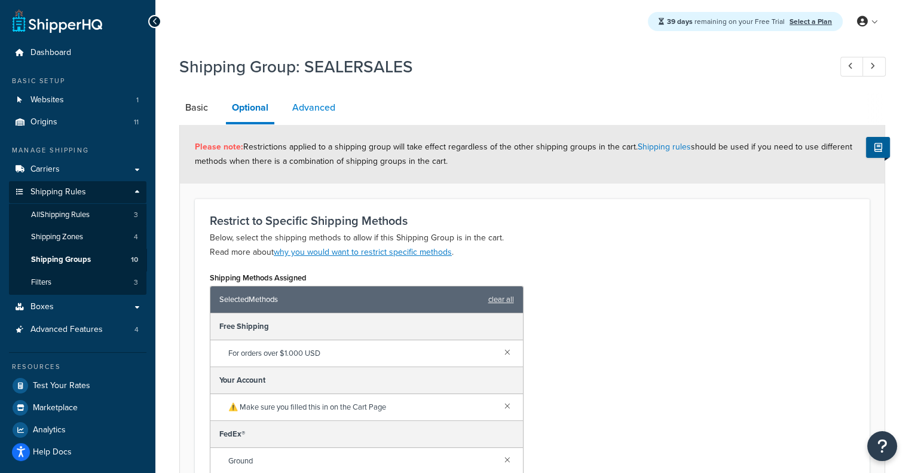
click at [288, 105] on link "Advanced" at bounding box center [313, 107] width 55 height 29
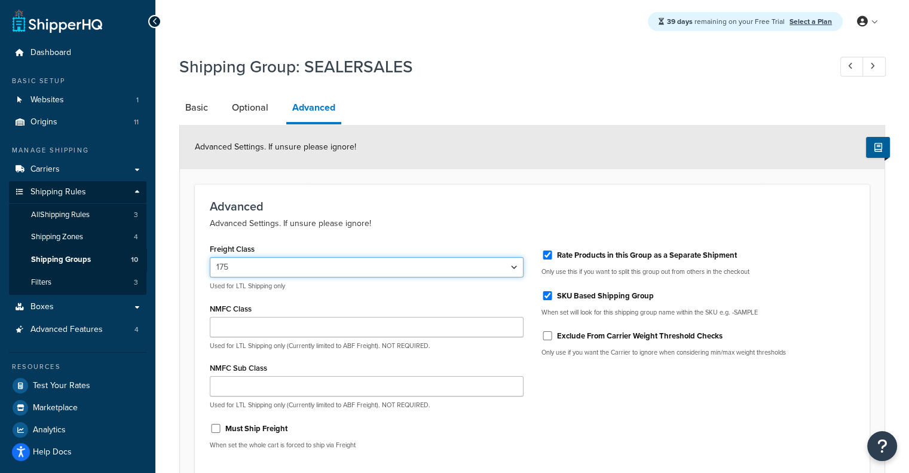
click at [405, 273] on select "50 55 60 65 70 77.5 85 92.5 100 110 125 150 175 200 250 300 400 500" at bounding box center [367, 267] width 314 height 20
select select "77.5"
click at [210, 257] on select "50 55 60 65 70 77.5 85 92.5 100 110 125 150 175 200 250 300 400 500" at bounding box center [367, 267] width 314 height 20
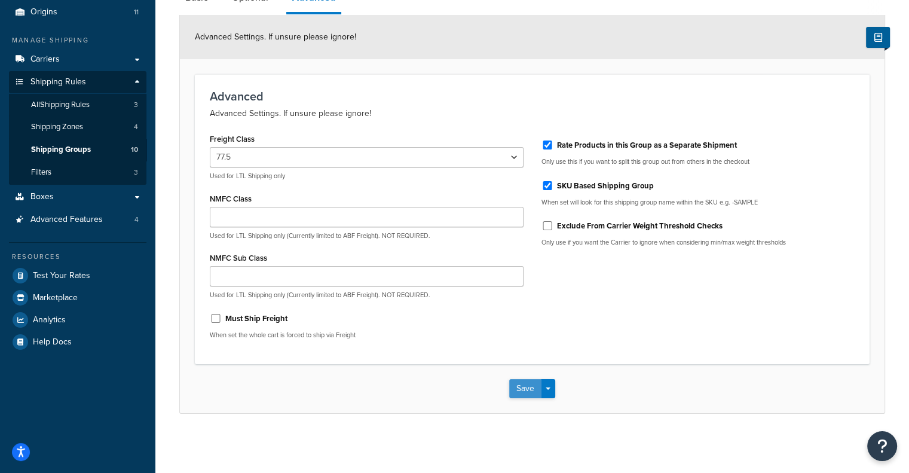
click at [520, 386] on button "Save" at bounding box center [525, 388] width 32 height 19
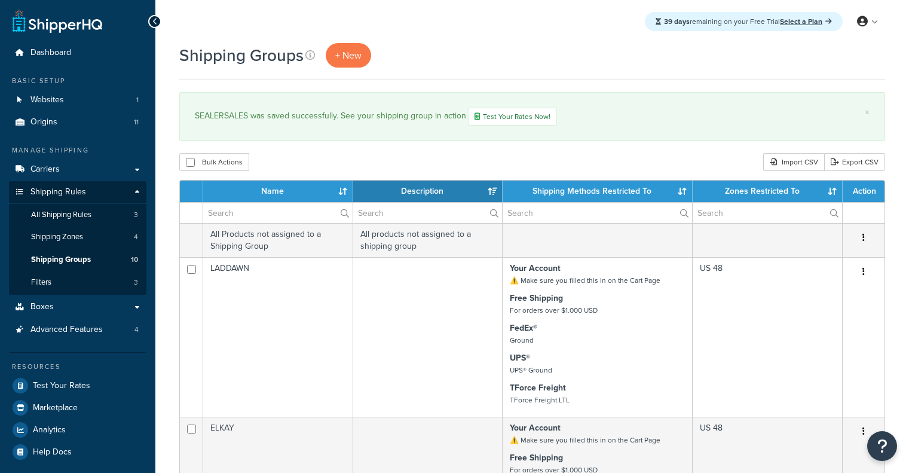
select select "15"
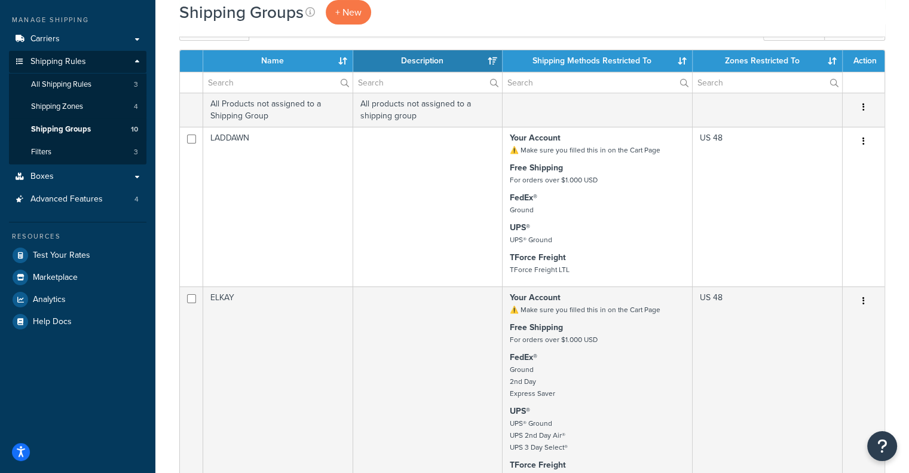
scroll to position [129, 0]
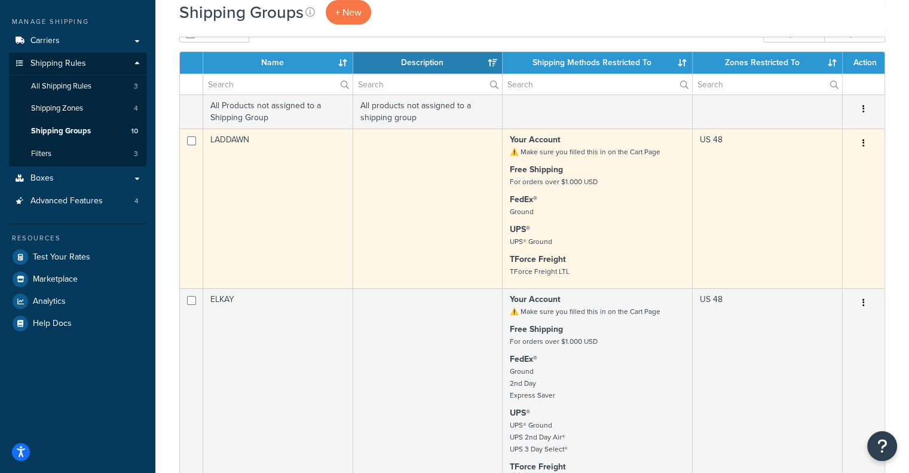
click at [298, 198] on td "LADDAWN" at bounding box center [278, 209] width 150 height 160
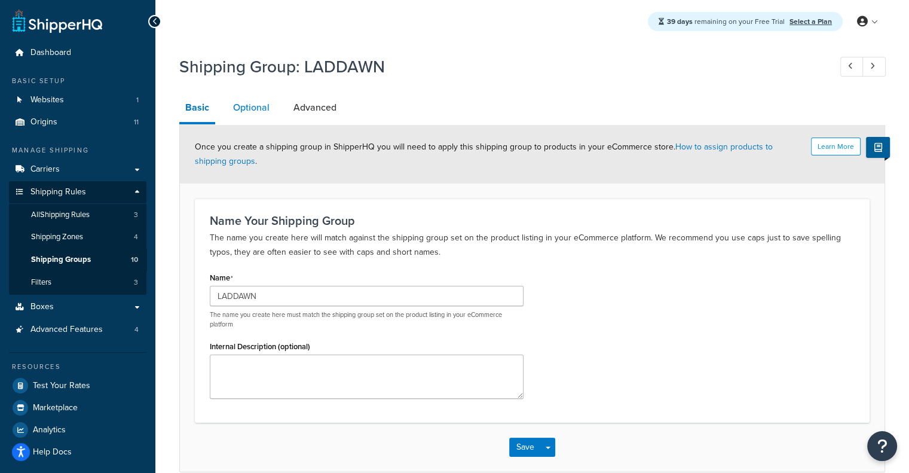
click at [234, 105] on link "Optional" at bounding box center [251, 107] width 48 height 29
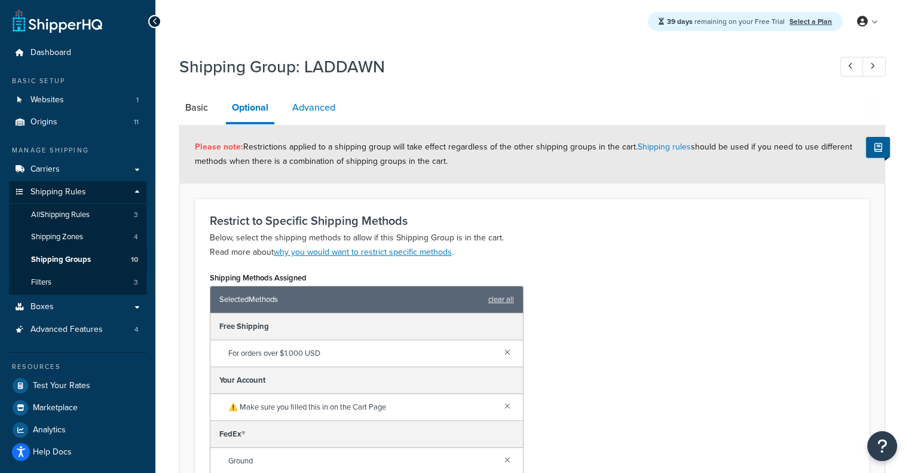
click at [314, 114] on link "Advanced" at bounding box center [313, 107] width 55 height 29
select select "77.5"
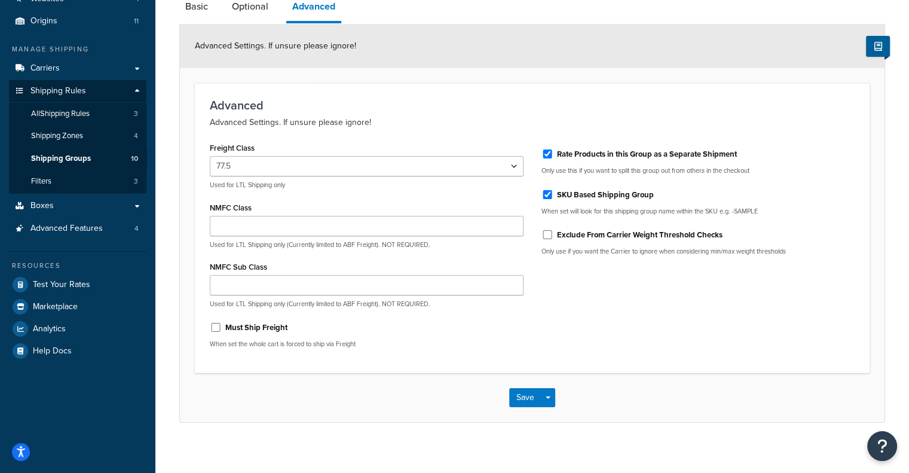
scroll to position [110, 0]
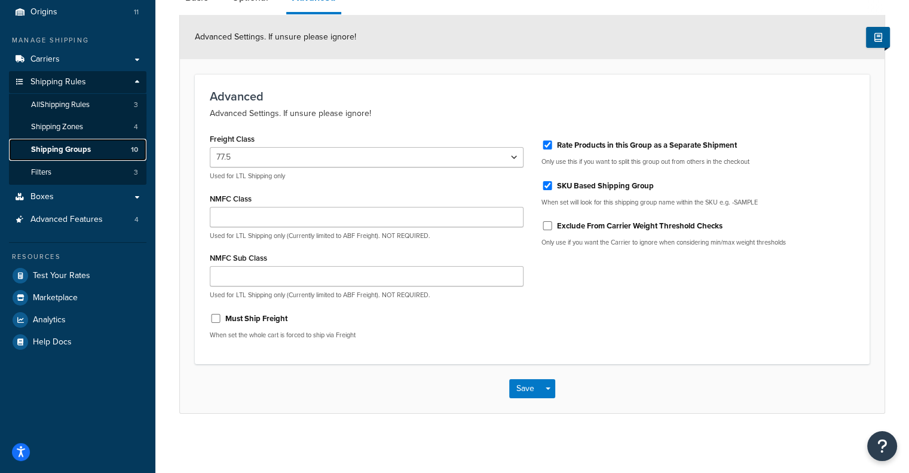
click at [90, 152] on link "Shipping Groups 10" at bounding box center [77, 150] width 137 height 22
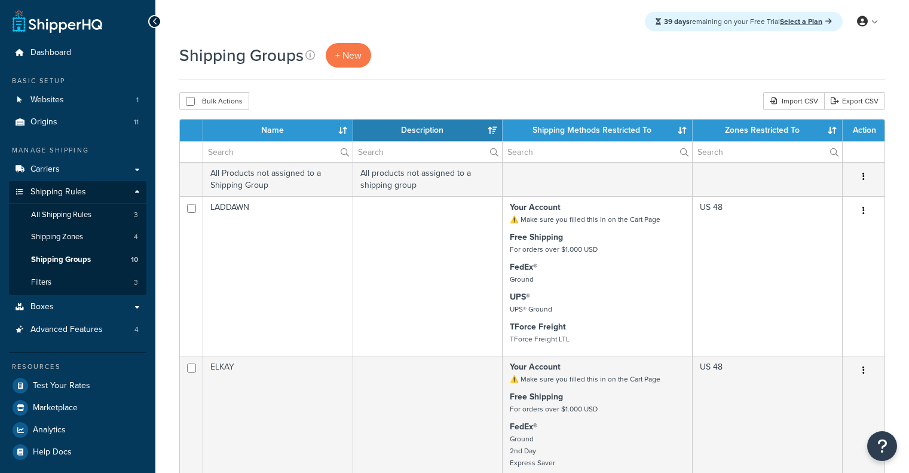
select select "15"
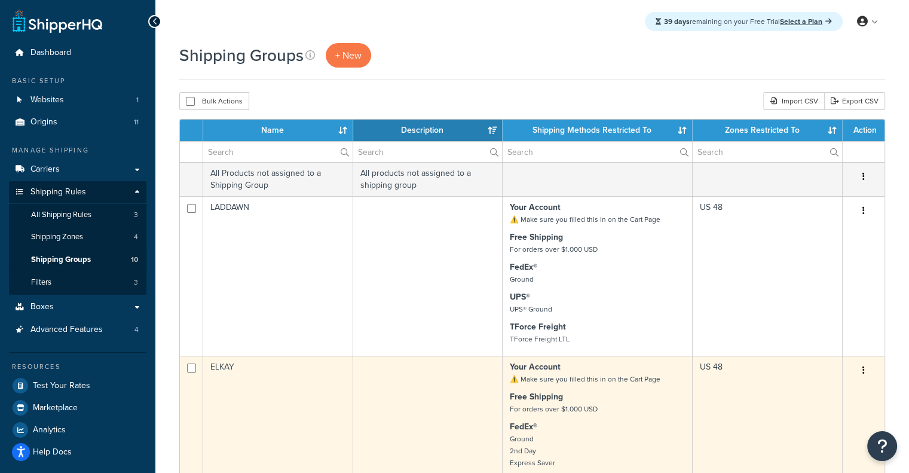
click at [270, 390] on td "ELKAY" at bounding box center [278, 459] width 150 height 207
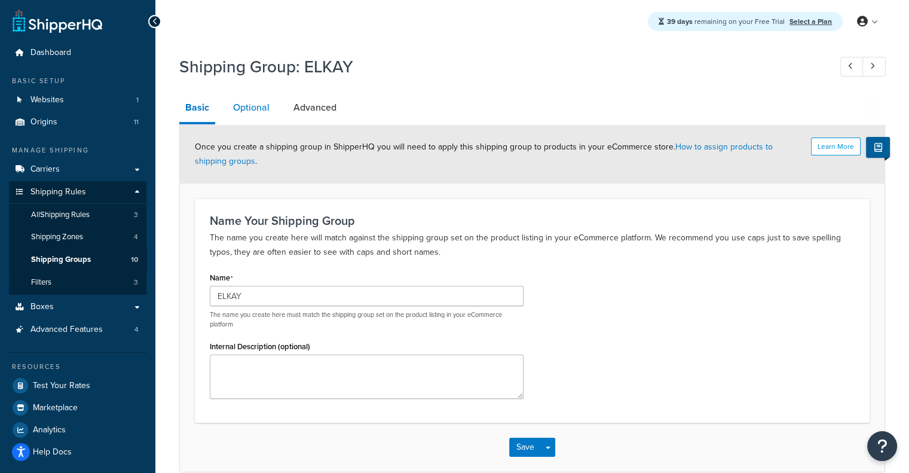
click at [236, 107] on link "Optional" at bounding box center [251, 107] width 48 height 29
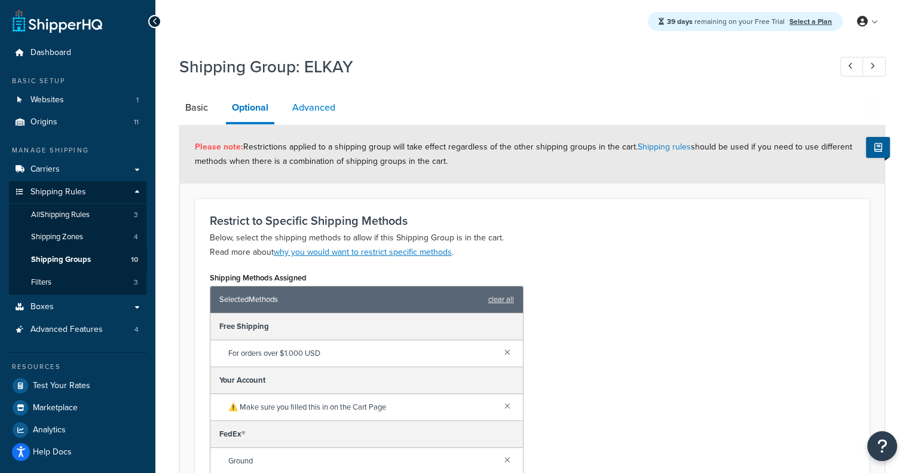
click at [307, 112] on link "Advanced" at bounding box center [313, 107] width 55 height 29
select select "77.5"
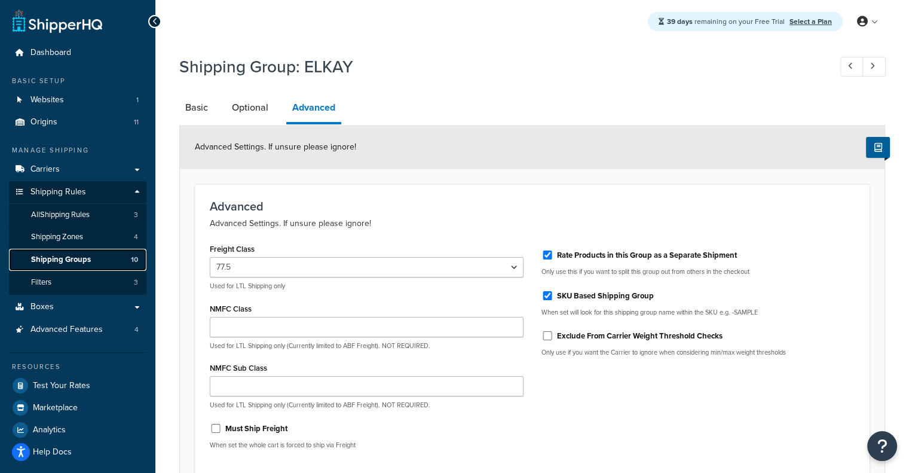
click at [61, 258] on span "Shipping Groups" at bounding box center [61, 260] width 60 height 10
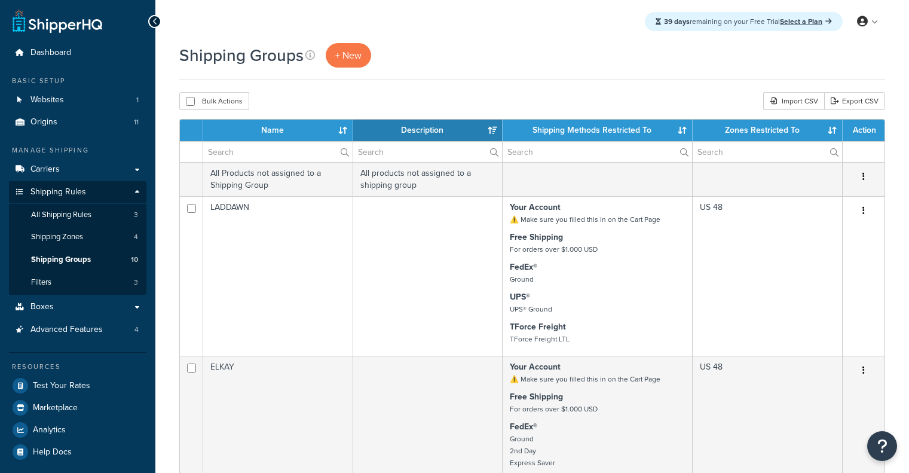
select select "15"
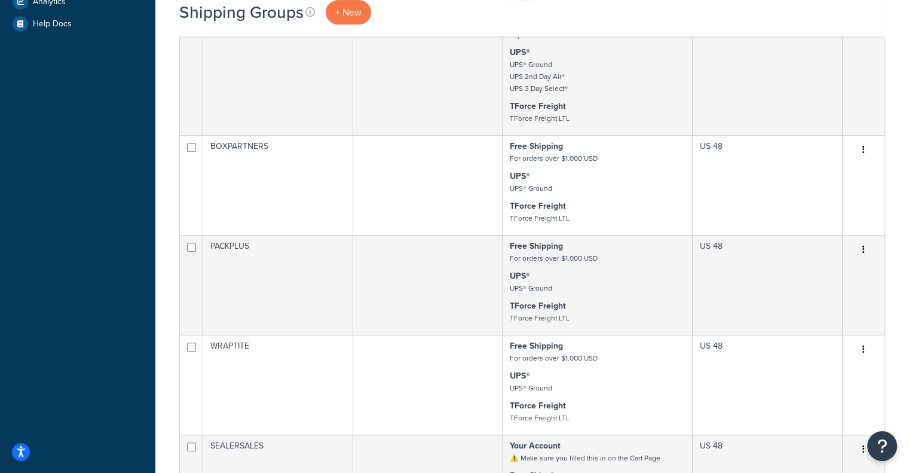
scroll to position [430, 0]
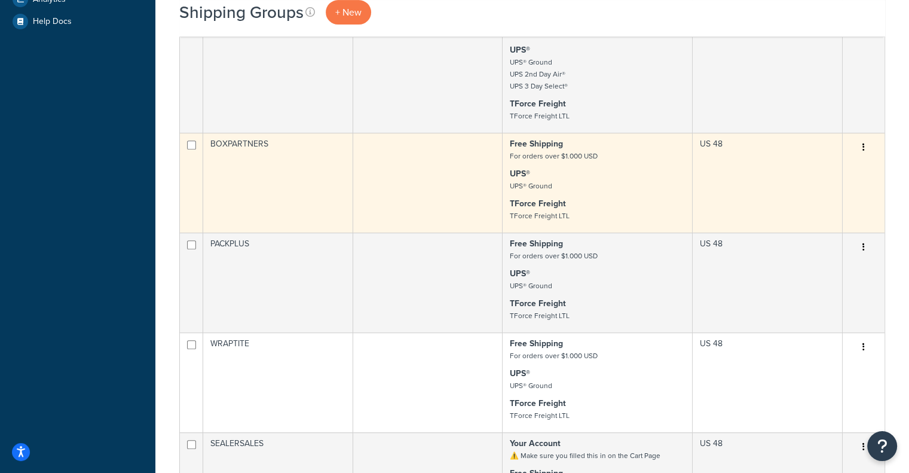
click at [318, 194] on td "BOXPARTNERS" at bounding box center [278, 183] width 150 height 100
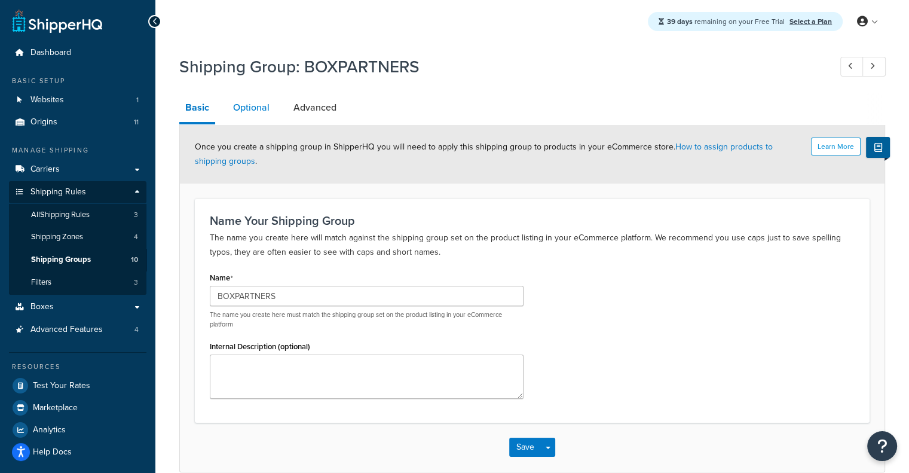
click at [249, 102] on link "Optional" at bounding box center [251, 107] width 48 height 29
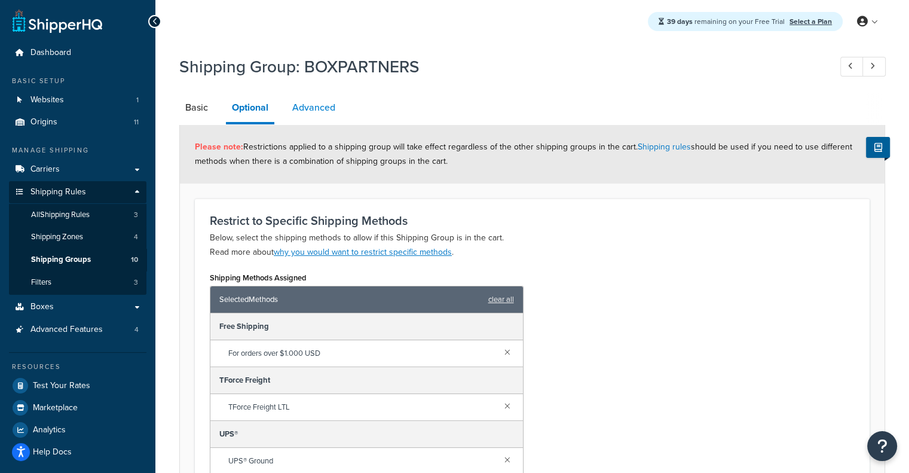
click at [332, 112] on link "Advanced" at bounding box center [313, 107] width 55 height 29
select select "110"
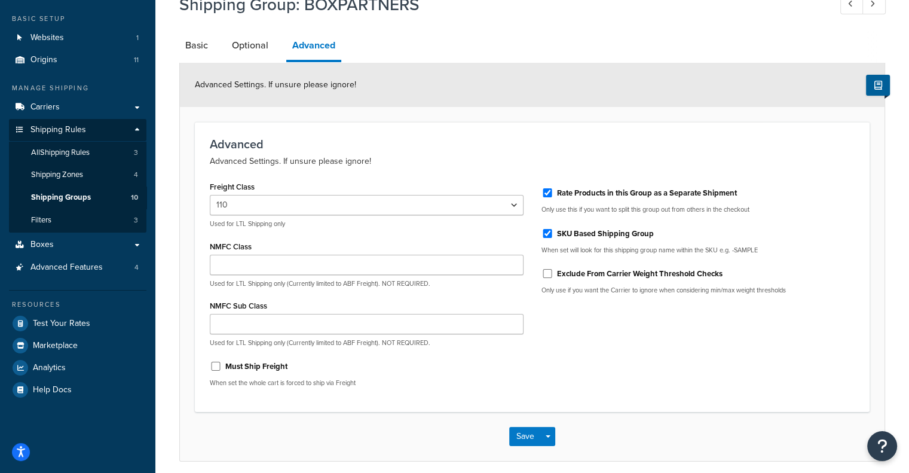
scroll to position [110, 0]
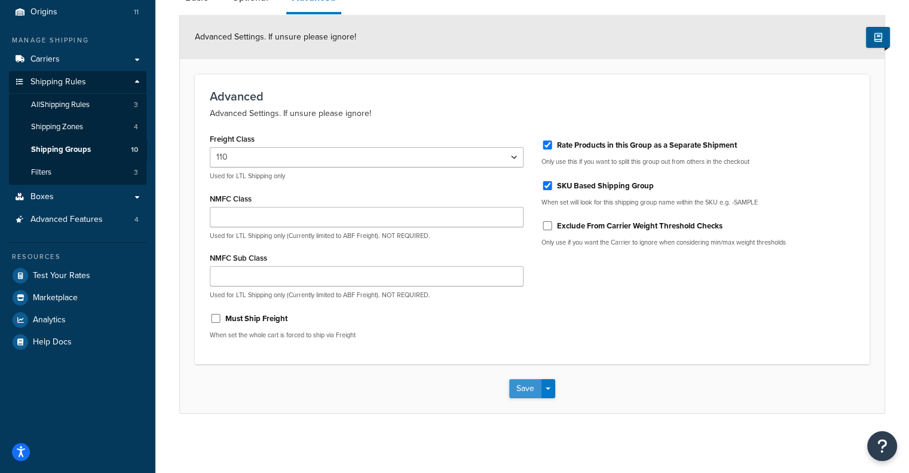
click at [524, 383] on button "Save" at bounding box center [525, 388] width 32 height 19
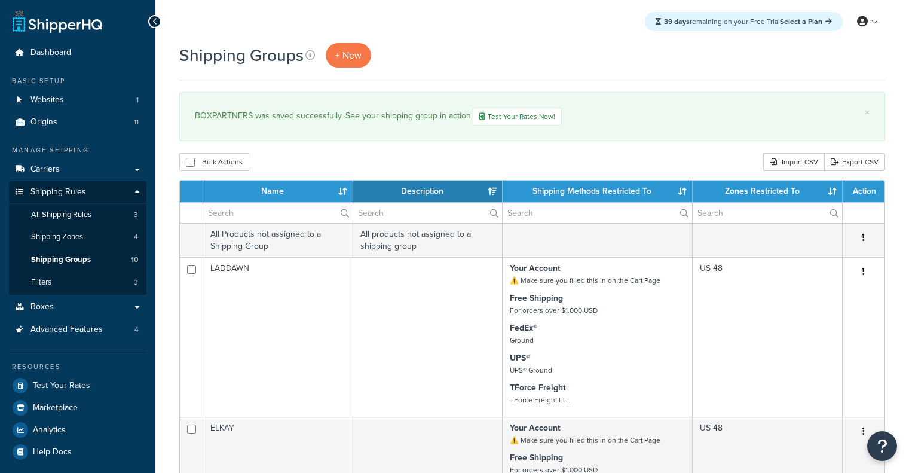
select select "15"
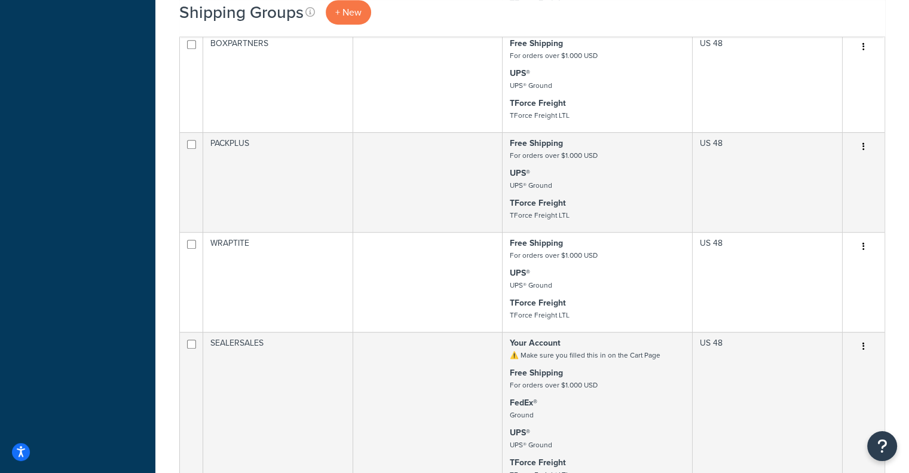
scroll to position [629, 0]
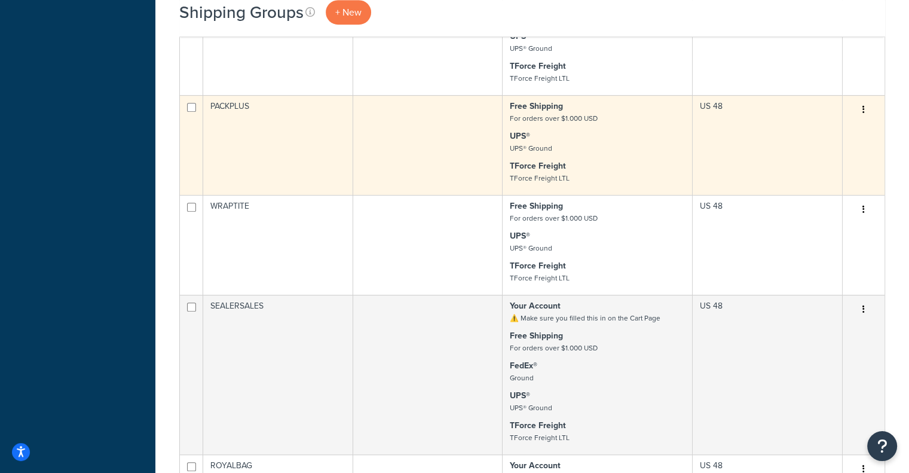
click at [270, 140] on td "PACKPLUS" at bounding box center [278, 145] width 150 height 100
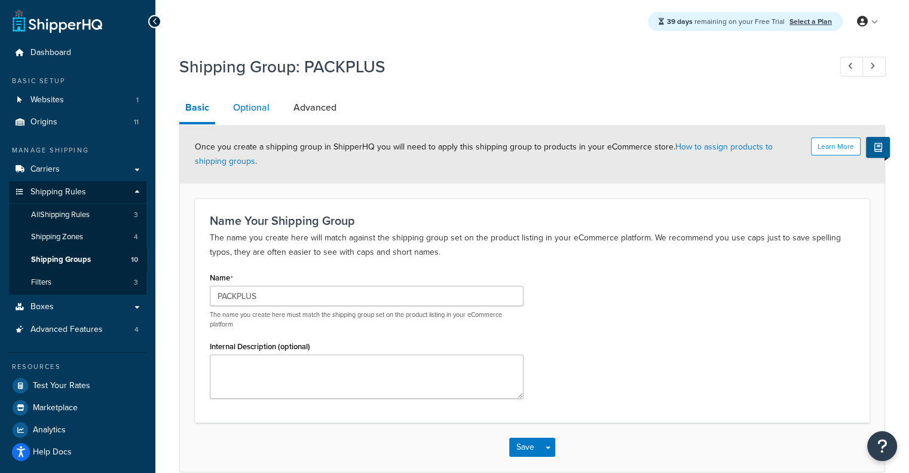
click at [250, 111] on link "Optional" at bounding box center [251, 107] width 48 height 29
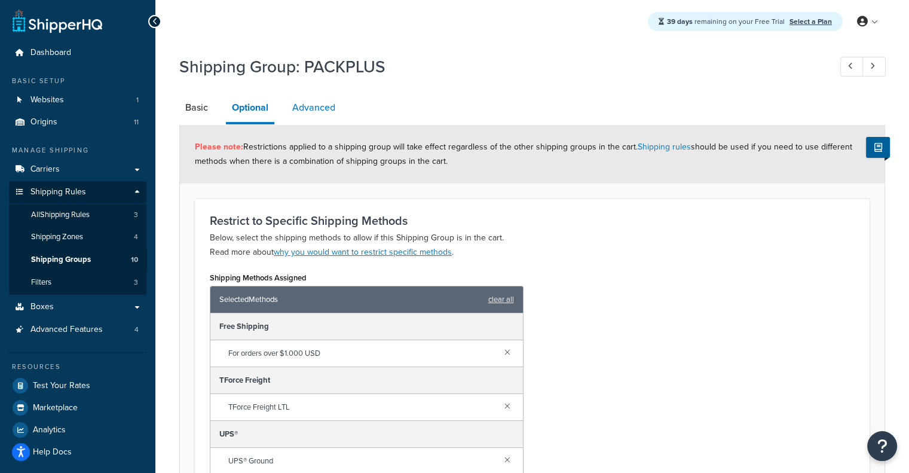
click at [316, 101] on link "Advanced" at bounding box center [313, 107] width 55 height 29
select select "77.5"
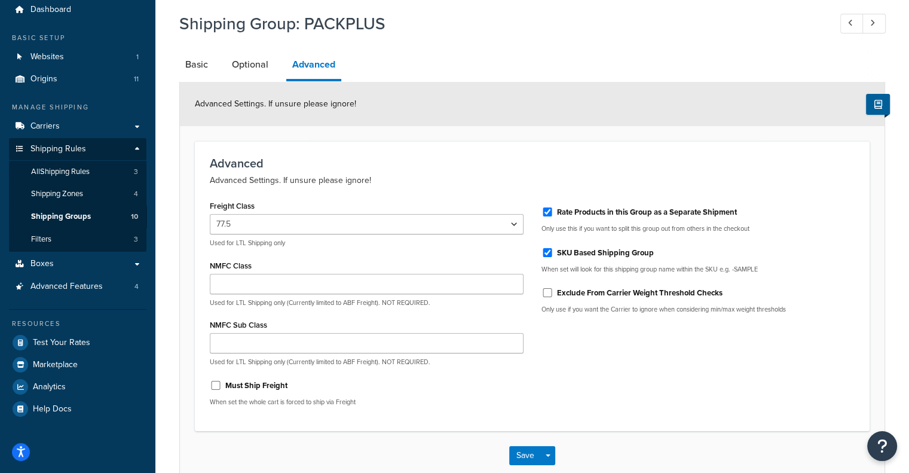
scroll to position [38, 0]
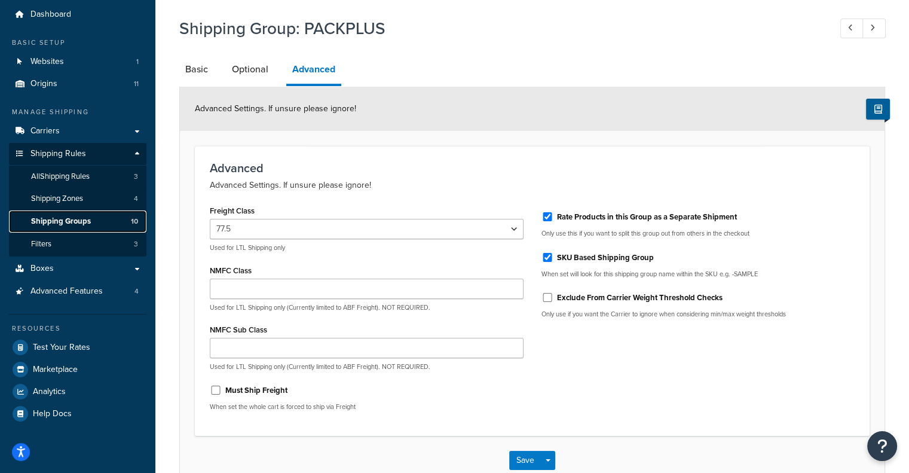
click at [81, 224] on span "Shipping Groups" at bounding box center [61, 221] width 60 height 10
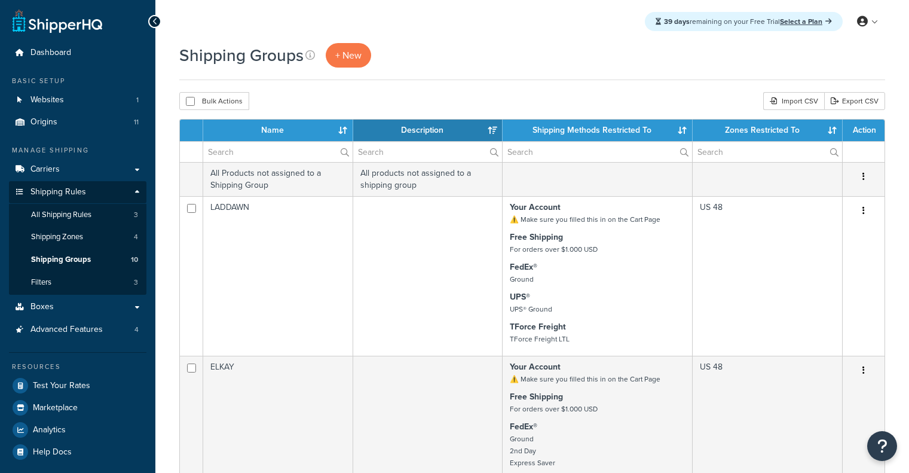
select select "15"
